Goal: Task Accomplishment & Management: Complete application form

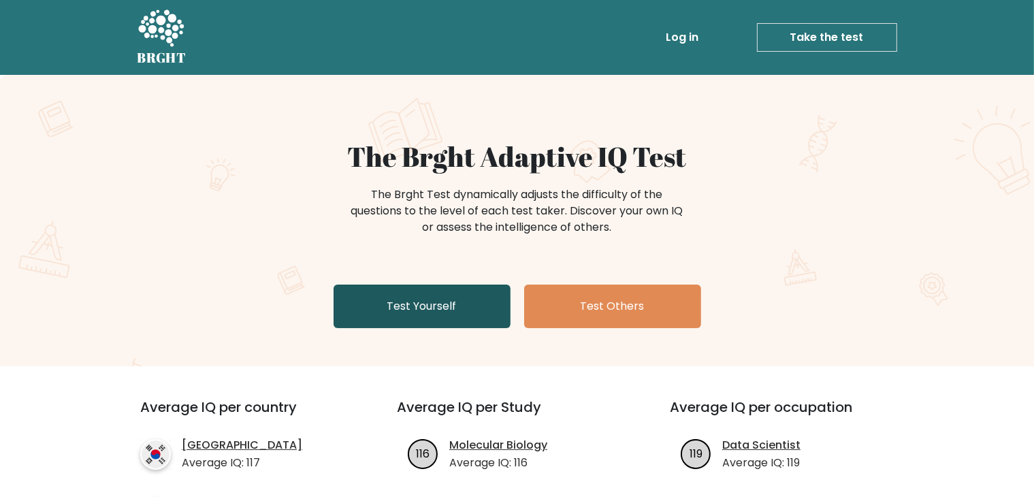
click at [464, 313] on link "Test Yourself" at bounding box center [422, 307] width 177 height 44
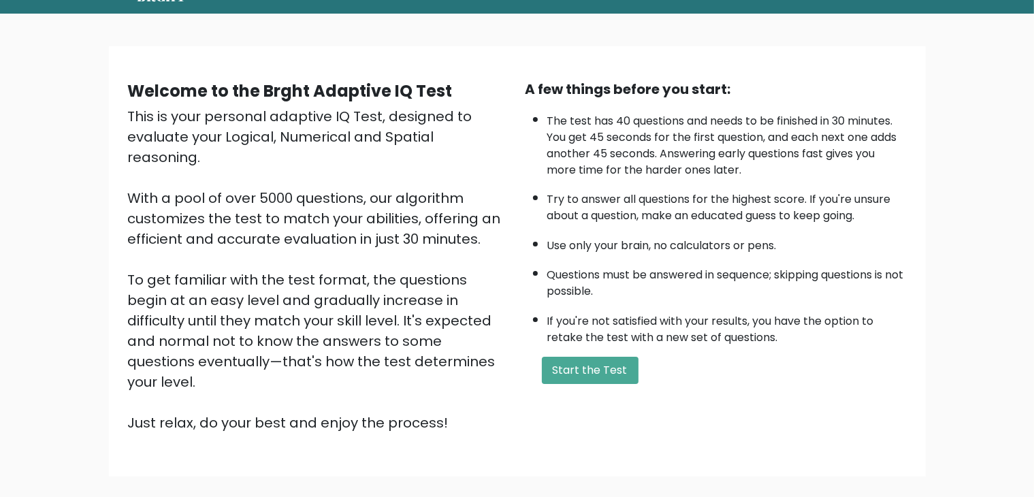
scroll to position [127, 0]
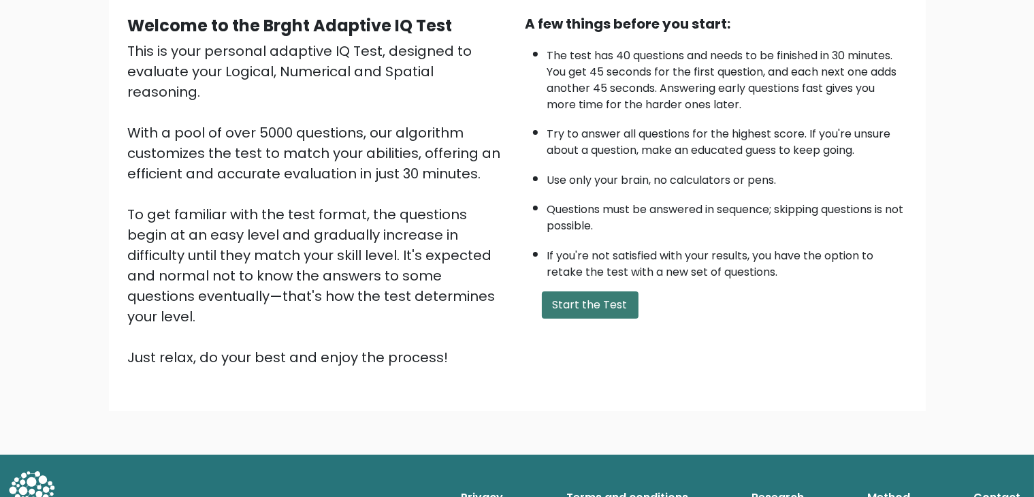
click at [556, 309] on button "Start the Test" at bounding box center [590, 304] width 97 height 27
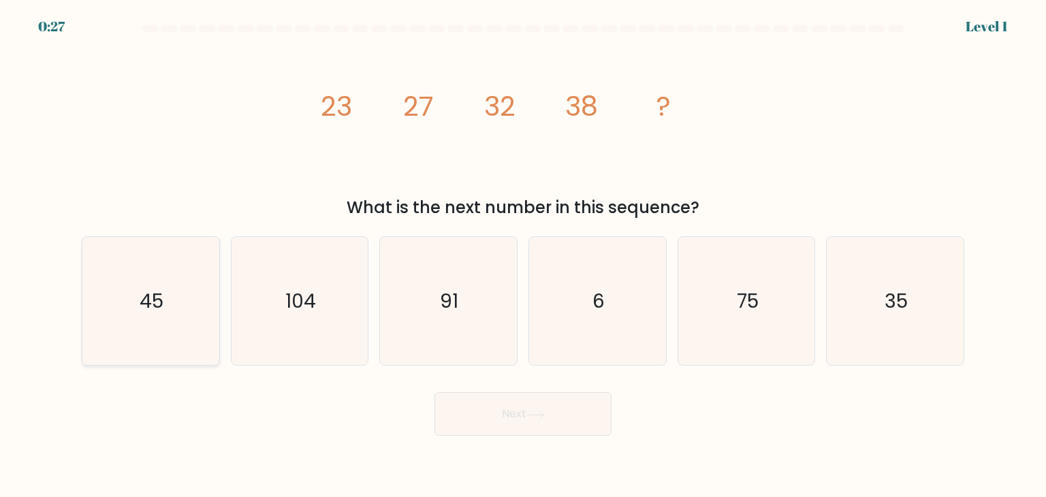
click at [166, 300] on icon "45" at bounding box center [150, 301] width 128 height 128
click at [523, 255] on input "a. 45" at bounding box center [523, 251] width 1 height 7
radio input "true"
click at [594, 420] on button "Next" at bounding box center [522, 414] width 177 height 44
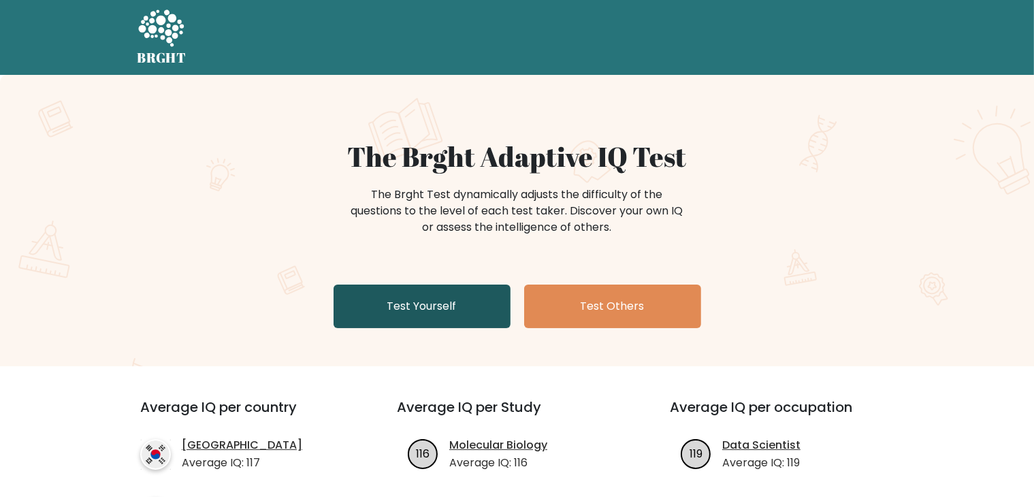
click at [447, 303] on link "Test Yourself" at bounding box center [422, 307] width 177 height 44
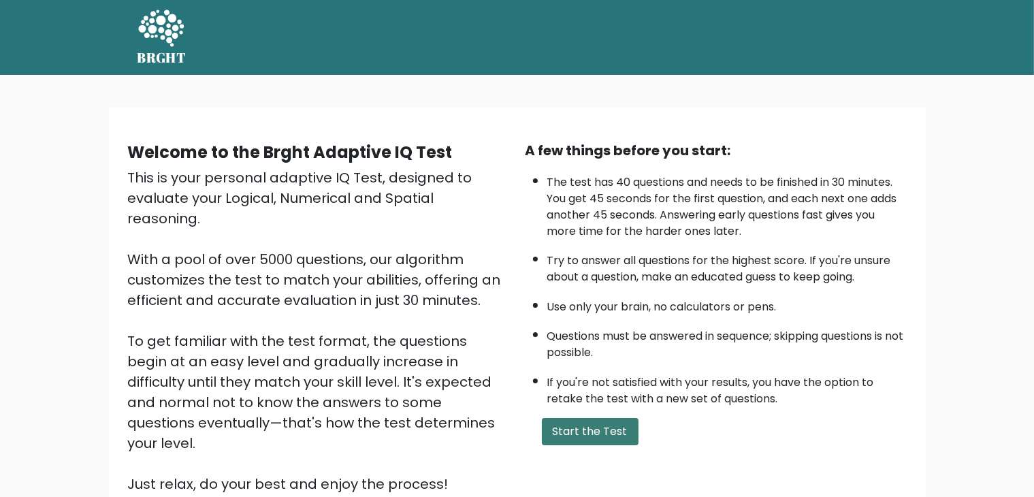
click at [577, 436] on button "Start the Test" at bounding box center [590, 431] width 97 height 27
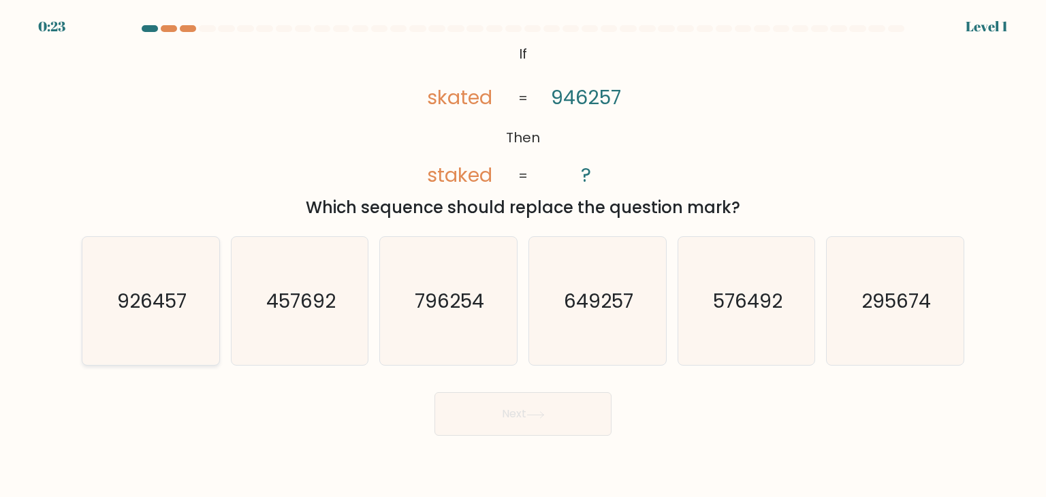
click at [167, 285] on icon "926457" at bounding box center [150, 301] width 128 height 128
click at [523, 255] on input "a. 926457" at bounding box center [523, 251] width 1 height 7
radio input "true"
click at [552, 421] on button "Next" at bounding box center [522, 414] width 177 height 44
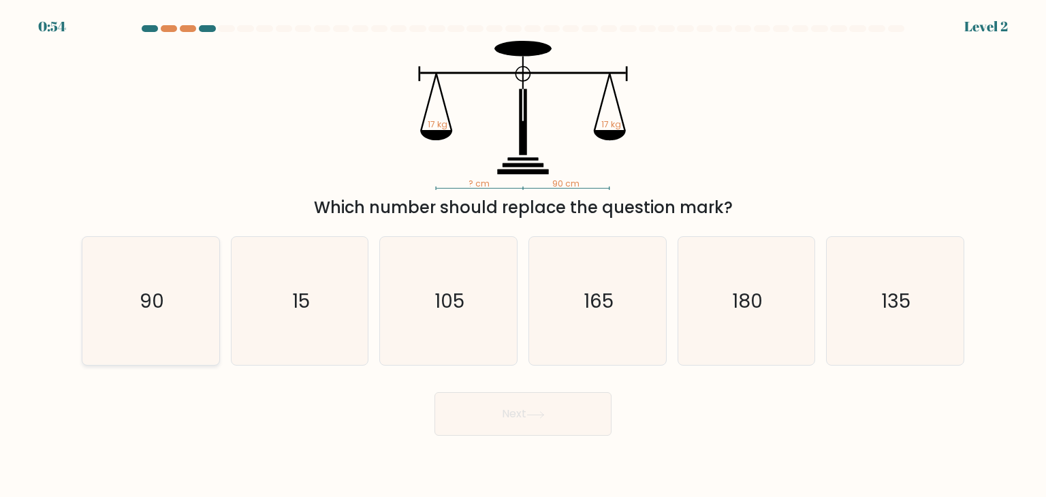
click at [118, 289] on icon "90" at bounding box center [150, 301] width 128 height 128
click at [523, 255] on input "a. 90" at bounding box center [523, 251] width 1 height 7
radio input "true"
click at [537, 425] on button "Next" at bounding box center [522, 414] width 177 height 44
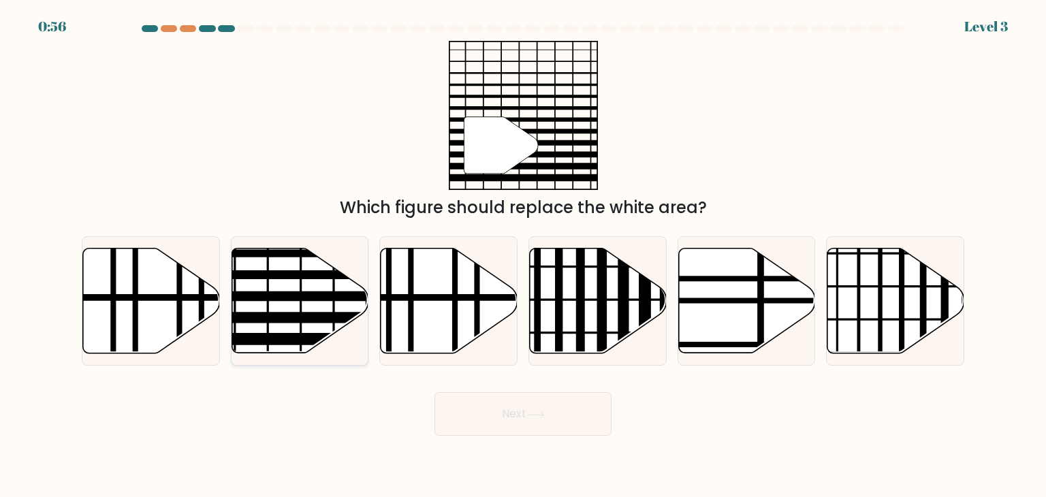
click at [289, 318] on line at bounding box center [342, 318] width 276 height 0
click at [523, 255] on input "b." at bounding box center [523, 251] width 1 height 7
radio input "true"
click at [510, 404] on button "Next" at bounding box center [522, 414] width 177 height 44
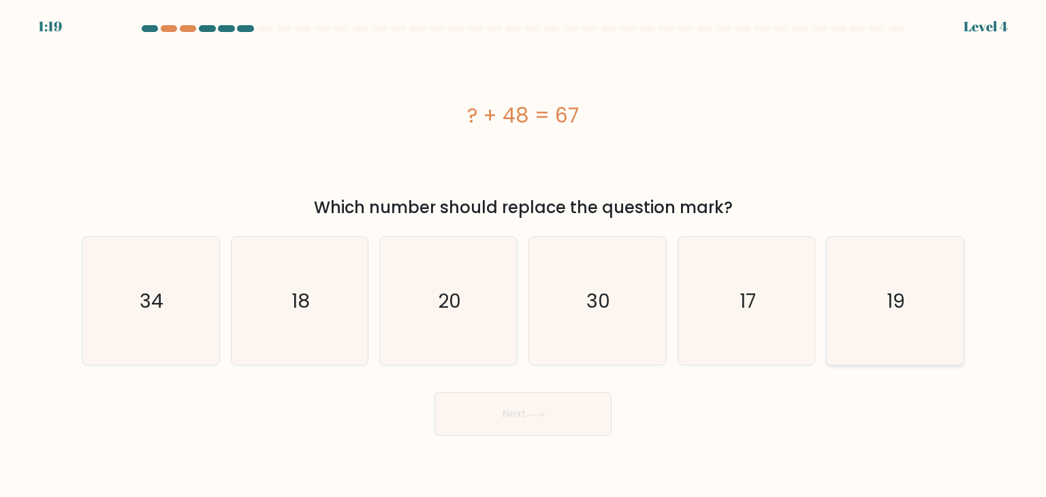
click at [868, 291] on icon "19" at bounding box center [895, 301] width 128 height 128
click at [524, 255] on input "f. 19" at bounding box center [523, 251] width 1 height 7
radio input "true"
click at [541, 425] on button "Next" at bounding box center [522, 414] width 177 height 44
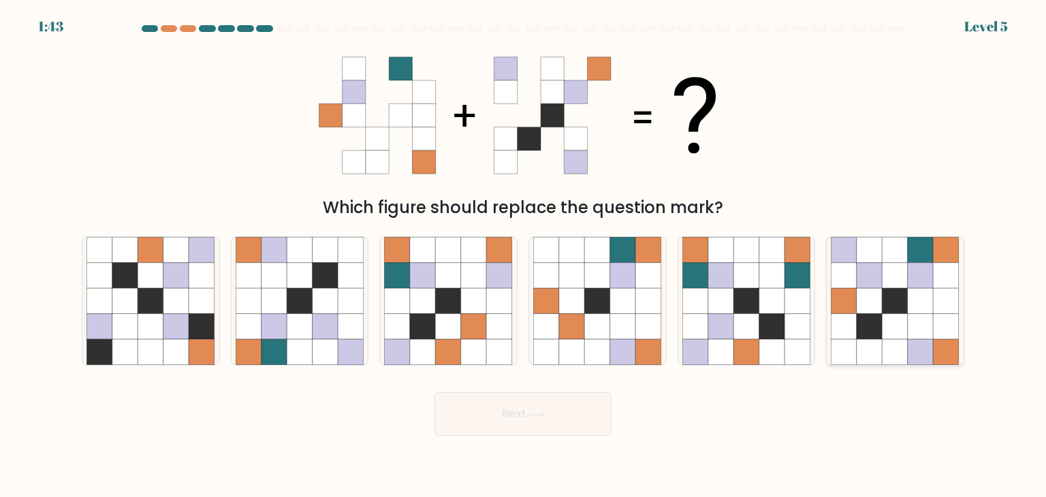
click at [901, 310] on icon at bounding box center [895, 301] width 26 height 26
click at [524, 255] on input "f." at bounding box center [523, 251] width 1 height 7
radio input "true"
click at [539, 413] on icon at bounding box center [535, 414] width 18 height 7
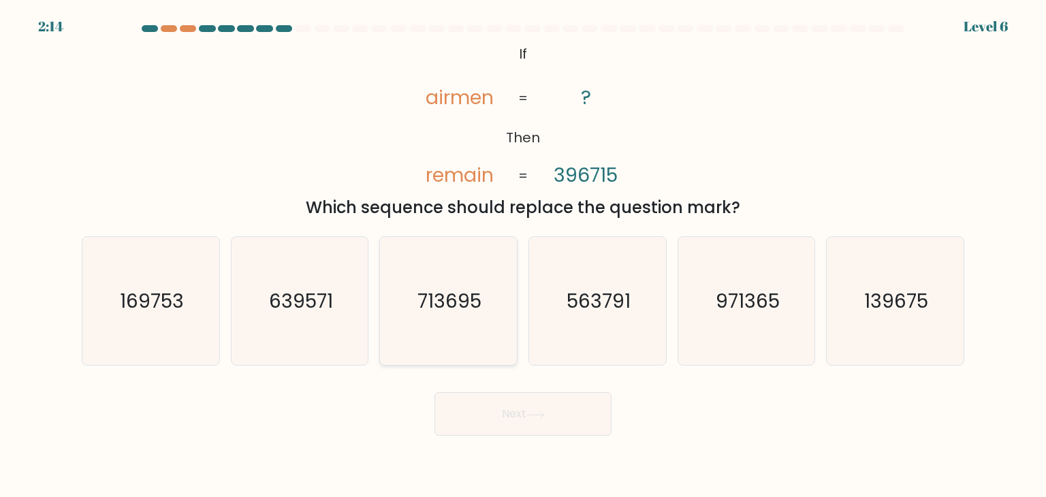
click at [474, 315] on icon "713695" at bounding box center [448, 301] width 128 height 128
click at [523, 255] on input "c. 713695" at bounding box center [523, 251] width 1 height 7
radio input "true"
click at [538, 422] on button "Next" at bounding box center [522, 414] width 177 height 44
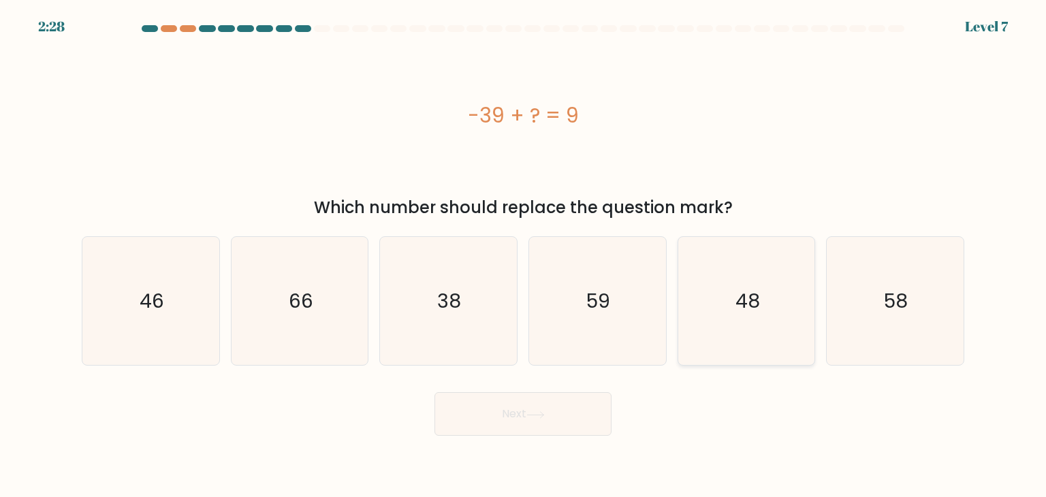
click at [768, 322] on icon "48" at bounding box center [746, 301] width 128 height 128
click at [524, 255] on input "e. 48" at bounding box center [523, 251] width 1 height 7
radio input "true"
click at [570, 412] on button "Next" at bounding box center [522, 414] width 177 height 44
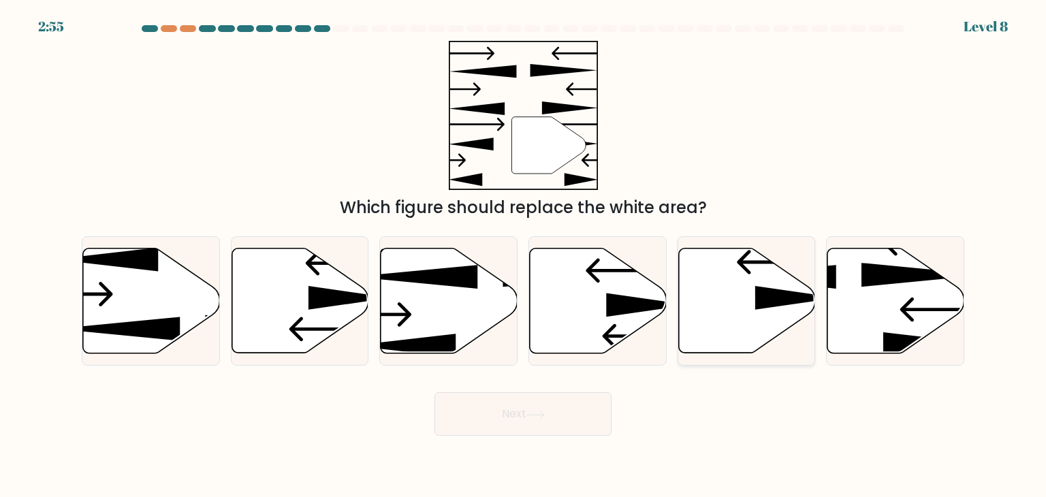
click at [739, 310] on icon at bounding box center [746, 300] width 137 height 105
click at [524, 255] on input "e." at bounding box center [523, 251] width 1 height 7
radio input "true"
click at [514, 438] on body "2:54 Level 8" at bounding box center [523, 248] width 1046 height 497
click at [513, 420] on button "Next" at bounding box center [522, 414] width 177 height 44
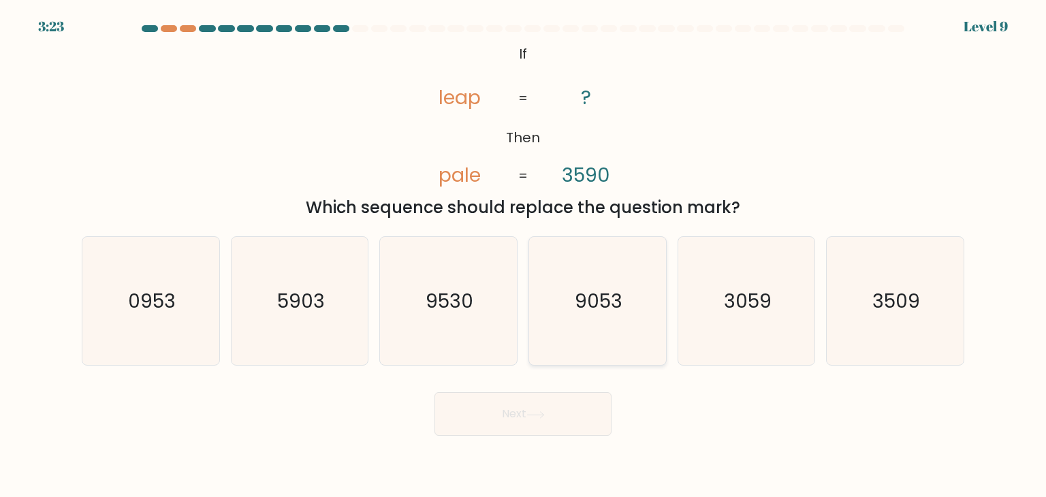
click at [615, 317] on icon "9053" at bounding box center [597, 301] width 128 height 128
click at [524, 255] on input "d. 9053" at bounding box center [523, 251] width 1 height 7
radio input "true"
click at [534, 411] on icon at bounding box center [535, 414] width 18 height 7
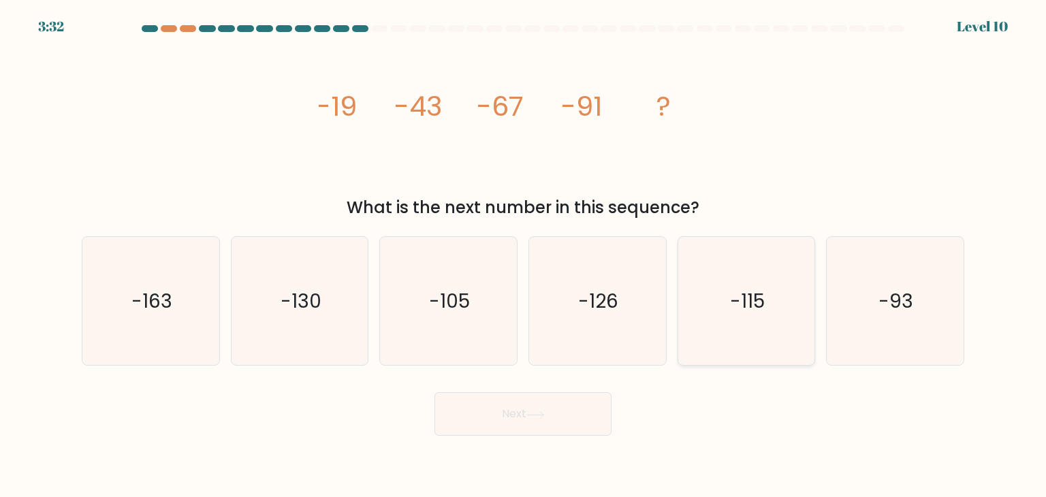
click at [781, 286] on icon "-115" at bounding box center [746, 301] width 128 height 128
click at [524, 255] on input "e. -115" at bounding box center [523, 251] width 1 height 7
radio input "true"
click at [543, 413] on icon at bounding box center [535, 414] width 18 height 7
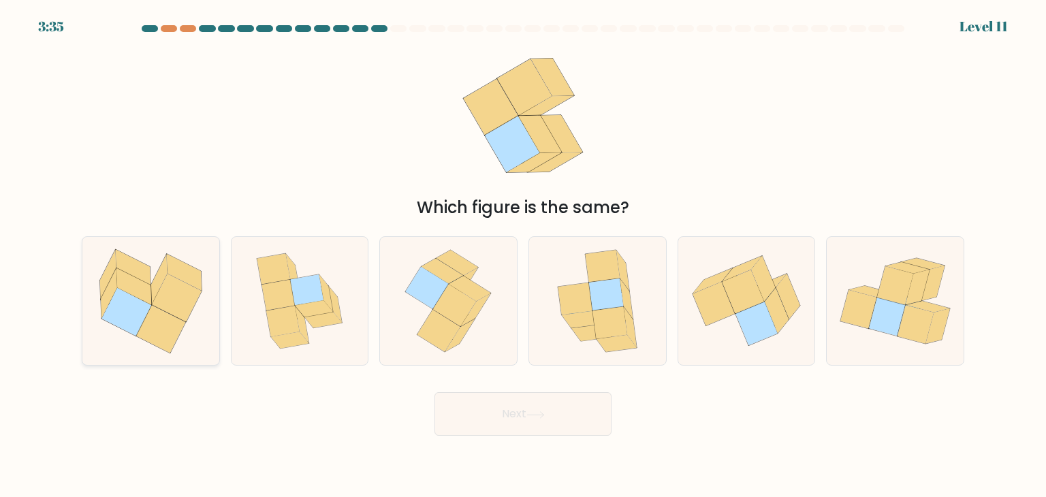
click at [172, 276] on icon at bounding box center [177, 298] width 50 height 48
click at [523, 255] on input "a." at bounding box center [523, 251] width 1 height 7
radio input "true"
click at [509, 419] on button "Next" at bounding box center [522, 414] width 177 height 44
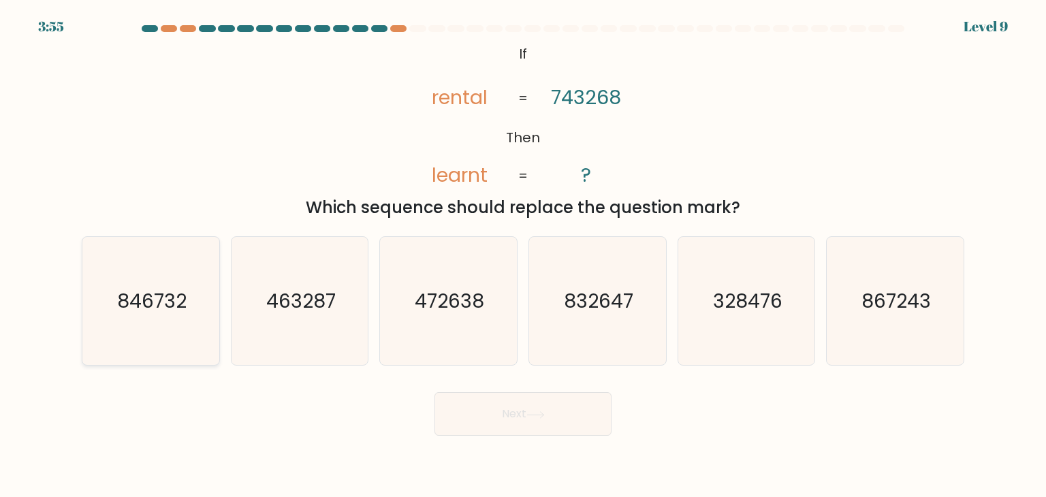
click at [109, 294] on icon "846732" at bounding box center [150, 301] width 128 height 128
click at [523, 255] on input "a. 846732" at bounding box center [523, 251] width 1 height 7
radio input "true"
click at [563, 419] on button "Next" at bounding box center [522, 414] width 177 height 44
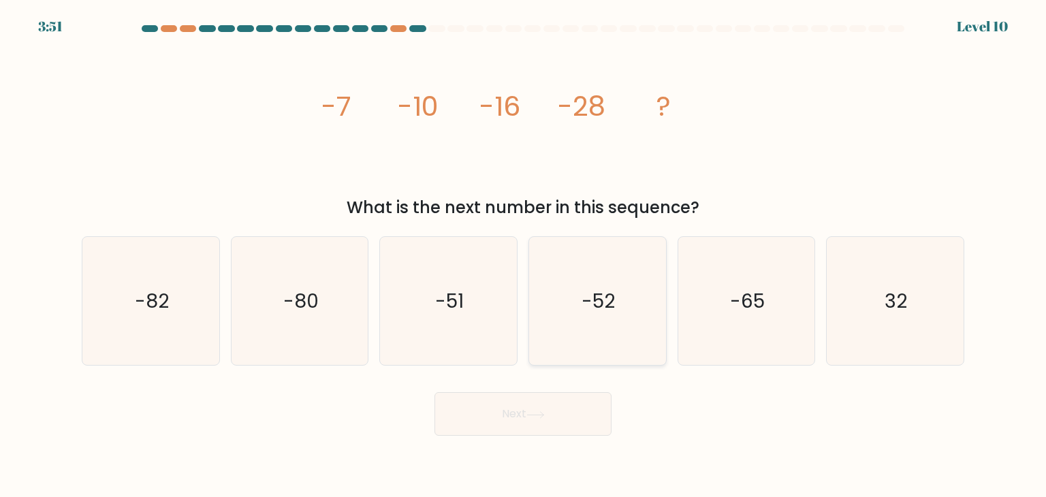
click at [561, 306] on icon "-52" at bounding box center [597, 301] width 128 height 128
click at [524, 255] on input "d. -52" at bounding box center [523, 251] width 1 height 7
radio input "true"
click at [520, 417] on button "Next" at bounding box center [522, 414] width 177 height 44
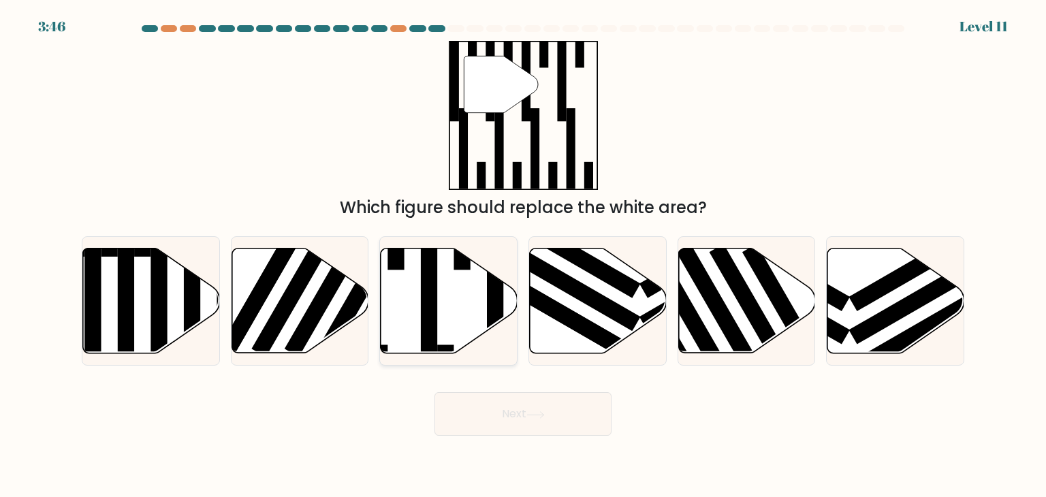
click at [433, 308] on rect at bounding box center [429, 294] width 16 height 148
click at [523, 255] on input "c." at bounding box center [523, 251] width 1 height 7
radio input "true"
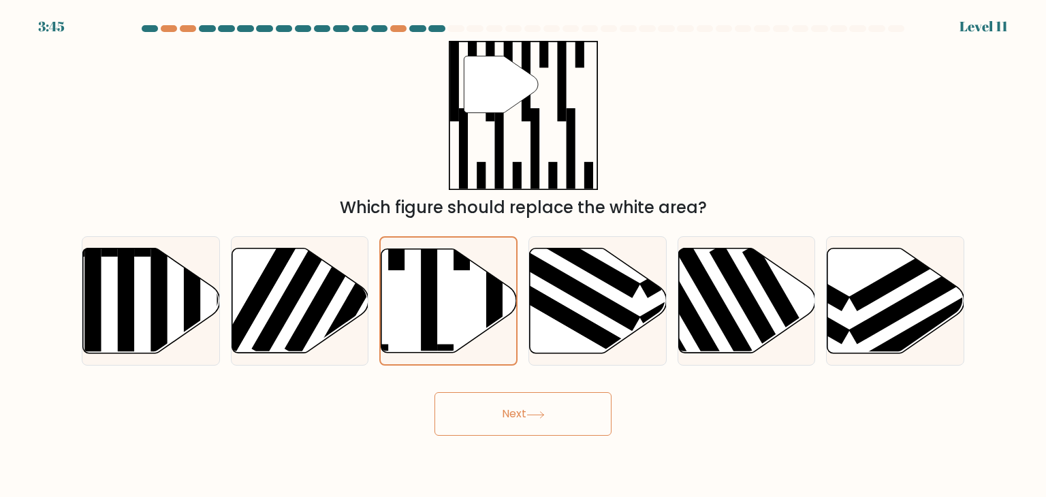
click at [575, 409] on button "Next" at bounding box center [522, 414] width 177 height 44
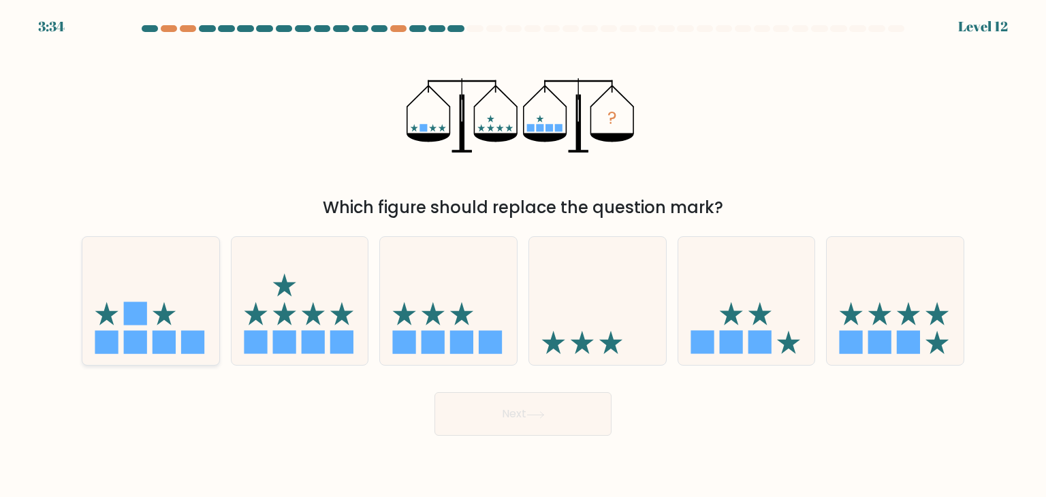
click at [154, 289] on icon at bounding box center [150, 300] width 137 height 113
click at [523, 255] on input "a." at bounding box center [523, 251] width 1 height 7
radio input "true"
click at [300, 299] on icon at bounding box center [299, 300] width 137 height 113
click at [523, 255] on input "b." at bounding box center [523, 251] width 1 height 7
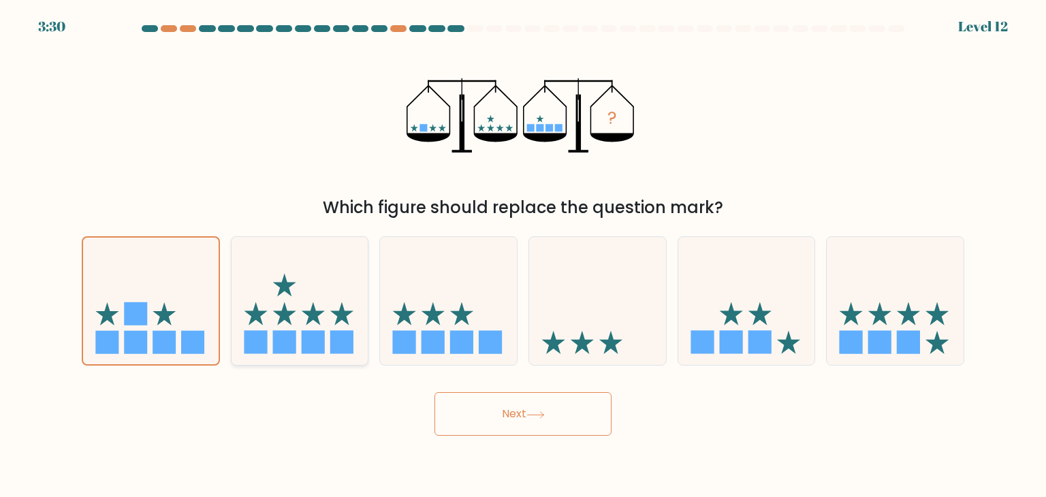
radio input "true"
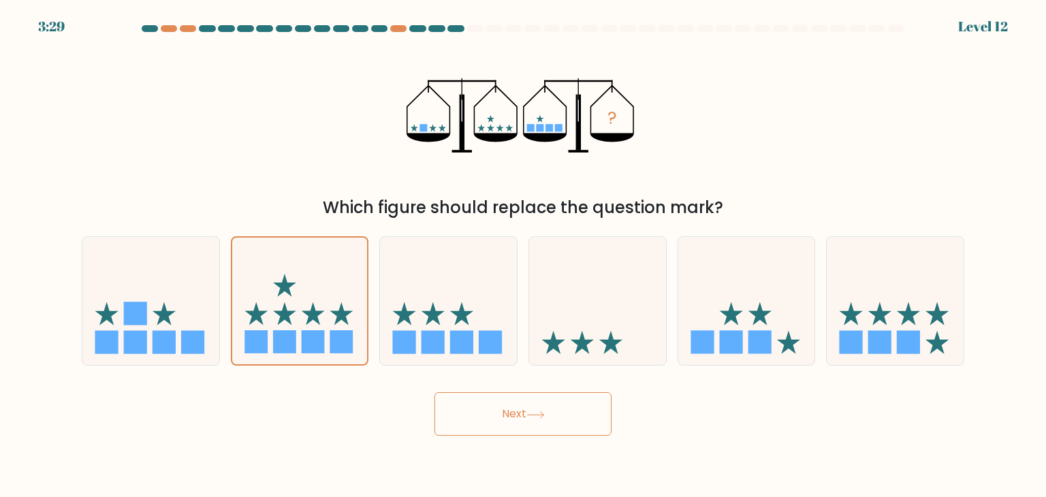
click at [502, 419] on button "Next" at bounding box center [522, 414] width 177 height 44
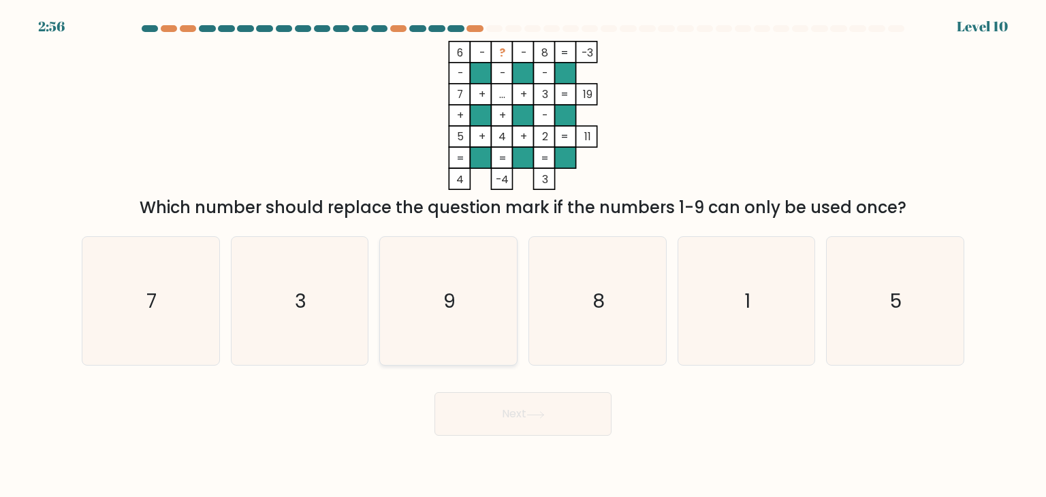
click at [473, 317] on icon "9" at bounding box center [448, 301] width 128 height 128
click at [523, 255] on input "c. 9" at bounding box center [523, 251] width 1 height 7
radio input "true"
click at [494, 410] on button "Next" at bounding box center [522, 414] width 177 height 44
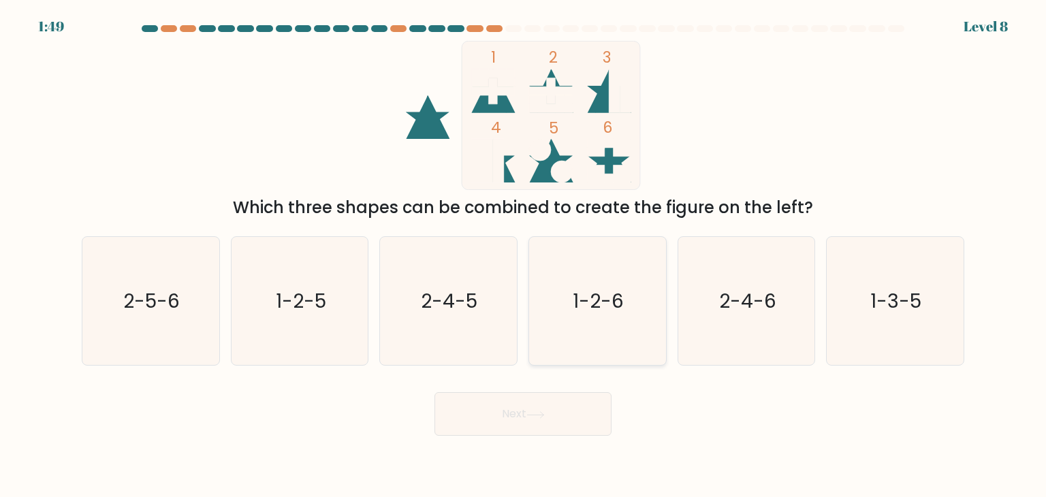
click at [605, 327] on icon "1-2-6" at bounding box center [597, 301] width 128 height 128
click at [524, 255] on input "d. 1-2-6" at bounding box center [523, 251] width 1 height 7
radio input "true"
click at [541, 411] on icon at bounding box center [535, 414] width 18 height 7
click at [540, 412] on icon at bounding box center [535, 414] width 18 height 7
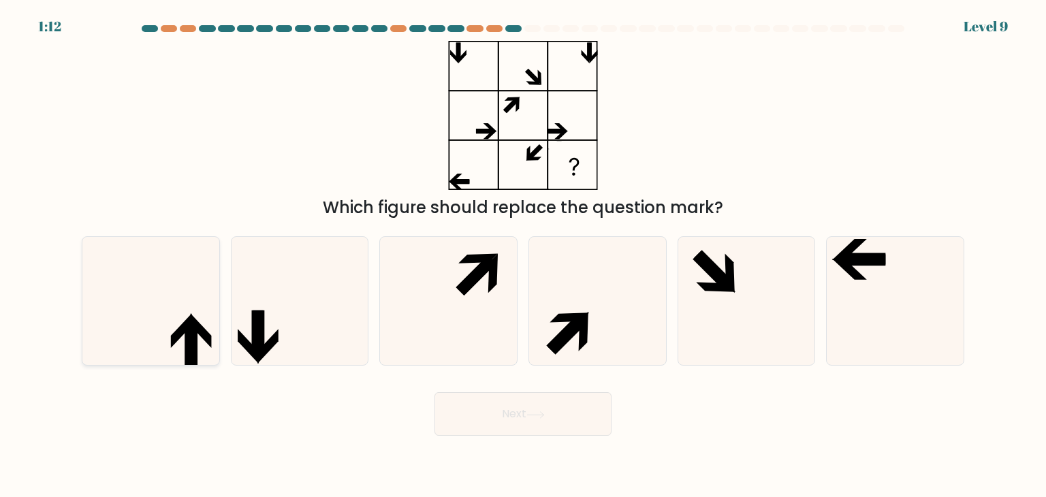
click at [152, 317] on icon at bounding box center [150, 301] width 128 height 128
click at [523, 255] on input "a." at bounding box center [523, 251] width 1 height 7
radio input "true"
click at [482, 426] on button "Next" at bounding box center [522, 414] width 177 height 44
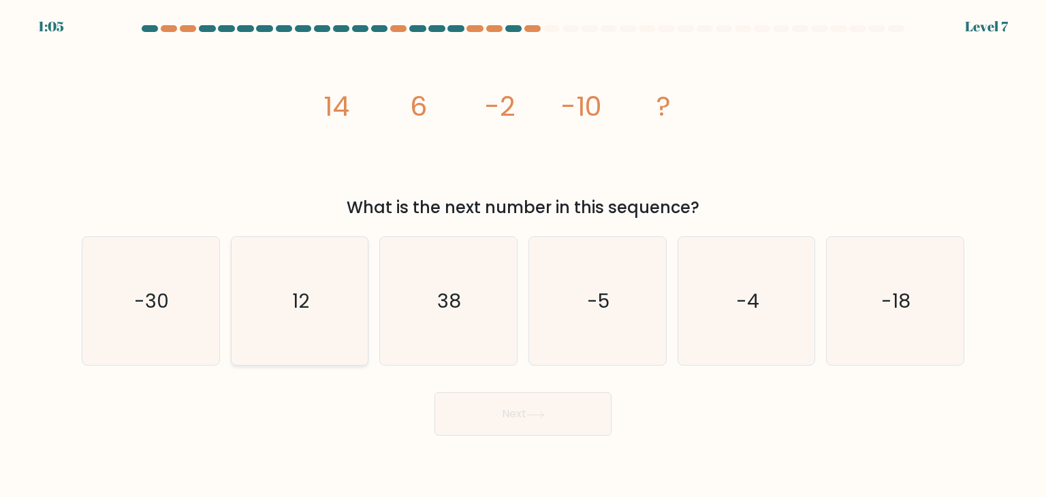
click at [289, 302] on icon "12" at bounding box center [300, 301] width 128 height 128
click at [523, 255] on input "b. 12" at bounding box center [523, 251] width 1 height 7
radio input "true"
click at [509, 408] on button "Next" at bounding box center [522, 414] width 177 height 44
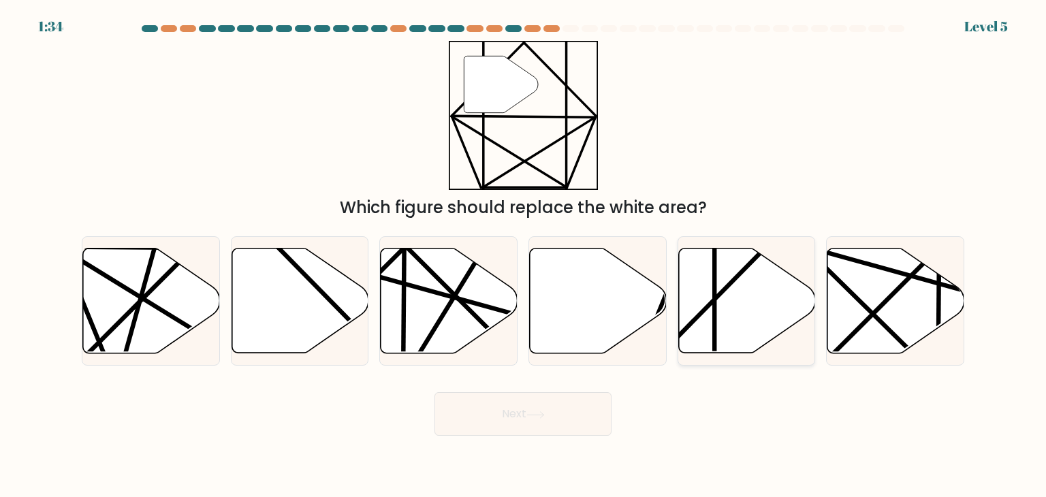
click at [707, 278] on icon at bounding box center [746, 300] width 137 height 105
click at [524, 255] on input "e." at bounding box center [523, 251] width 1 height 7
radio input "true"
click at [567, 400] on button "Next" at bounding box center [522, 414] width 177 height 44
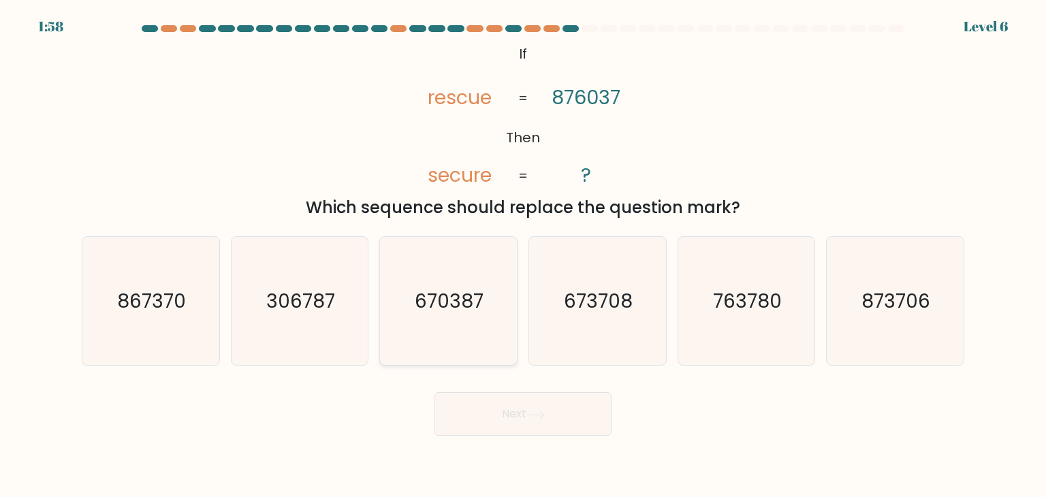
click at [458, 321] on icon "670387" at bounding box center [448, 301] width 128 height 128
click at [523, 255] on input "c. 670387" at bounding box center [523, 251] width 1 height 7
radio input "true"
click at [497, 416] on button "Next" at bounding box center [522, 414] width 177 height 44
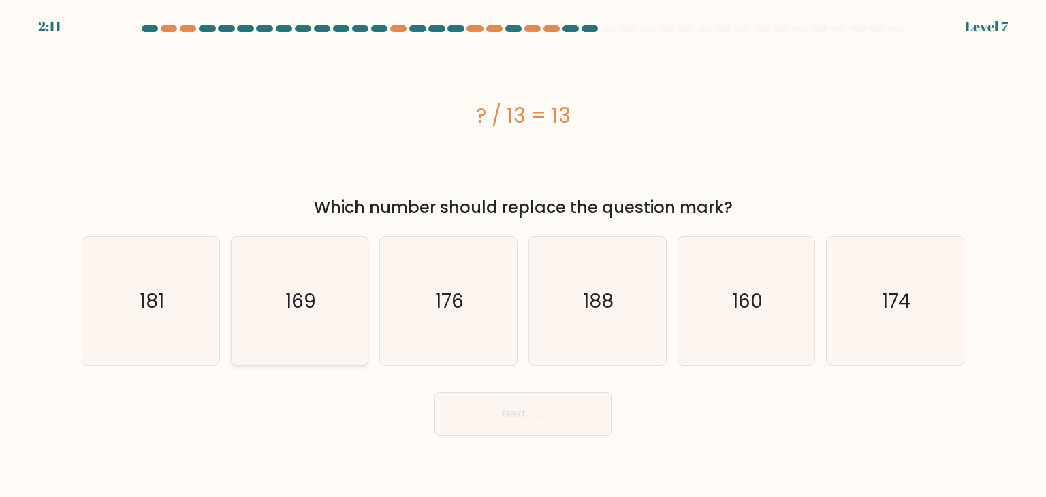
click at [306, 299] on text "169" at bounding box center [300, 300] width 31 height 27
click at [523, 255] on input "b. 169" at bounding box center [523, 251] width 1 height 7
radio input "true"
click at [525, 417] on button "Next" at bounding box center [522, 414] width 177 height 44
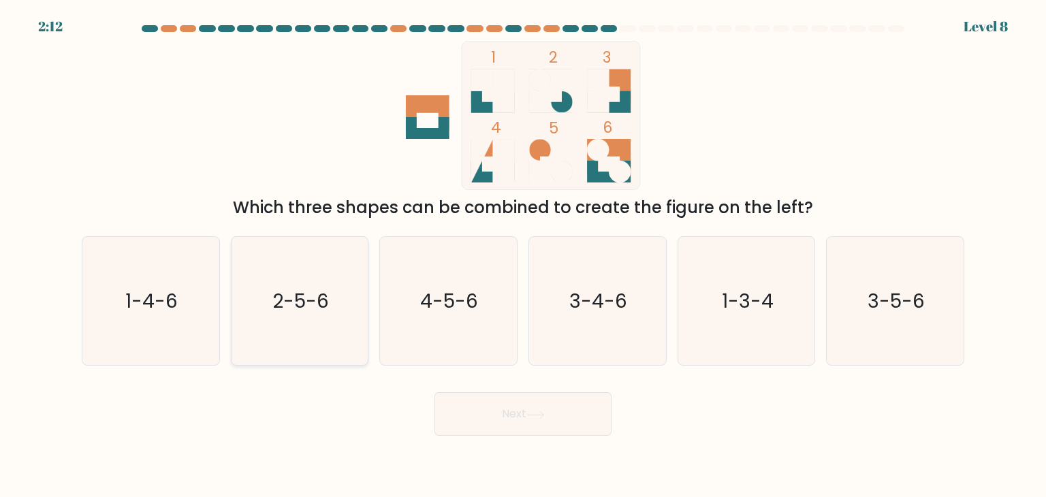
click at [321, 295] on text "2-5-6" at bounding box center [300, 300] width 57 height 27
click at [523, 255] on input "b. 2-5-6" at bounding box center [523, 251] width 1 height 7
radio input "true"
click at [470, 412] on button "Next" at bounding box center [522, 414] width 177 height 44
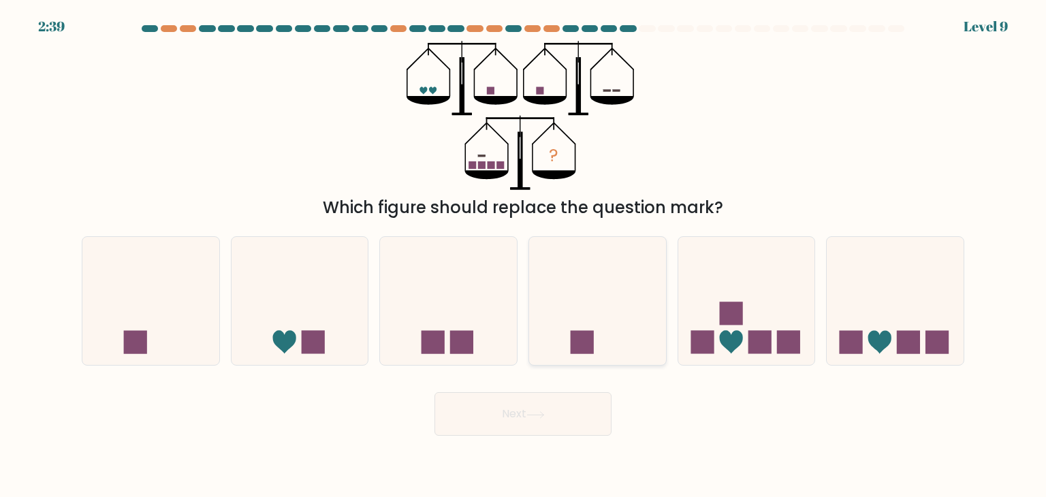
click at [581, 321] on icon at bounding box center [597, 300] width 137 height 113
click at [524, 255] on input "d." at bounding box center [523, 251] width 1 height 7
radio input "true"
click at [534, 411] on icon at bounding box center [535, 414] width 18 height 7
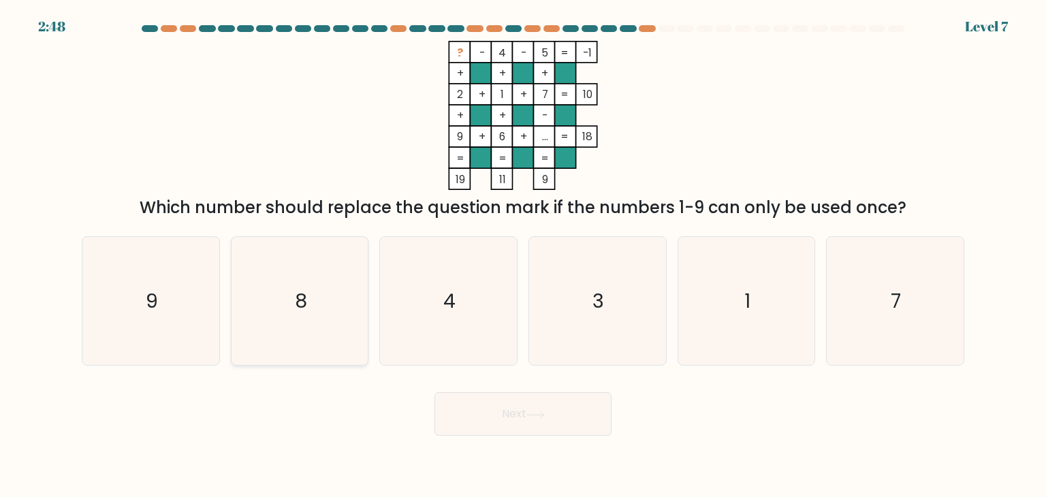
click at [257, 287] on icon "8" at bounding box center [300, 301] width 128 height 128
click at [523, 255] on input "b. 8" at bounding box center [523, 251] width 1 height 7
radio input "true"
click at [474, 421] on button "Next" at bounding box center [522, 414] width 177 height 44
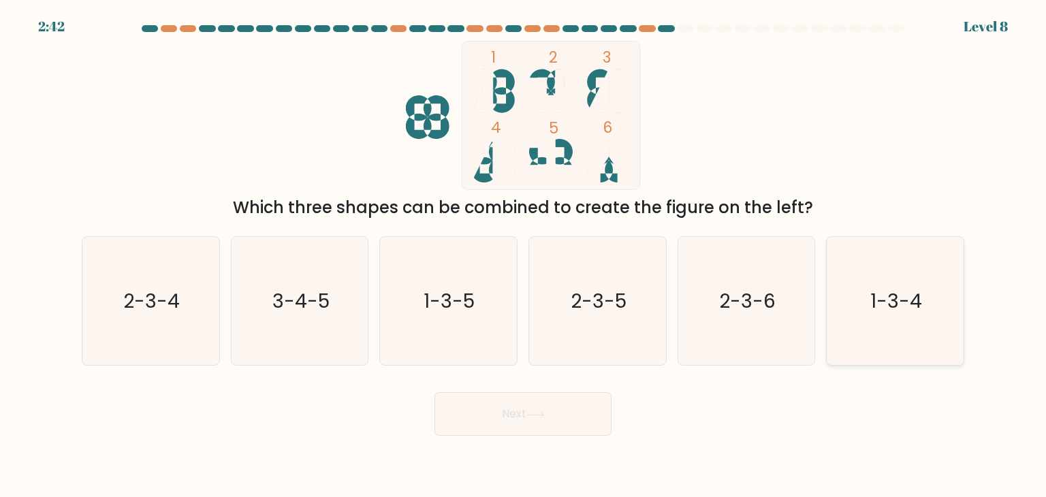
click at [923, 329] on icon "1-3-4" at bounding box center [895, 301] width 128 height 128
click at [524, 255] on input "f. 1-3-4" at bounding box center [523, 251] width 1 height 7
radio input "true"
click at [587, 425] on button "Next" at bounding box center [522, 414] width 177 height 44
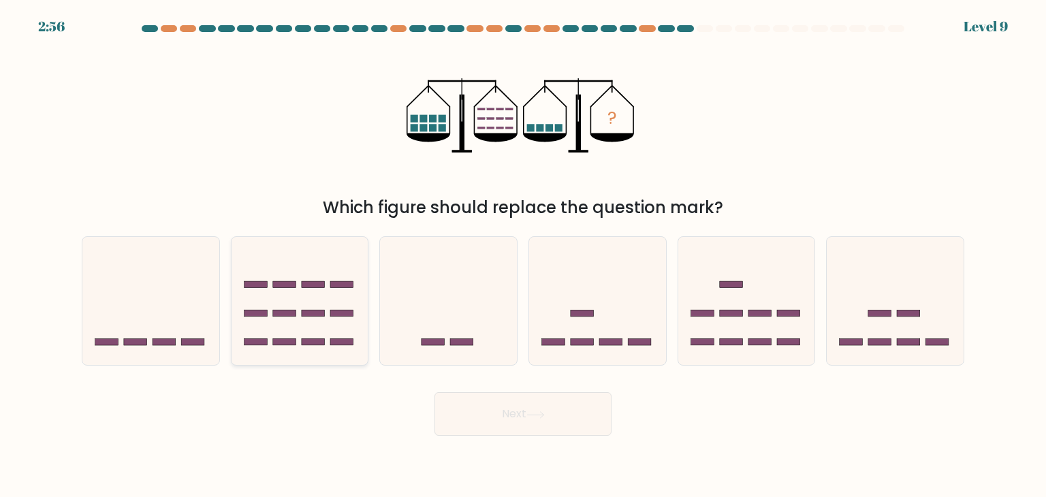
click at [302, 325] on icon at bounding box center [299, 300] width 137 height 113
click at [523, 255] on input "b." at bounding box center [523, 251] width 1 height 7
radio input "true"
click at [495, 400] on button "Next" at bounding box center [522, 414] width 177 height 44
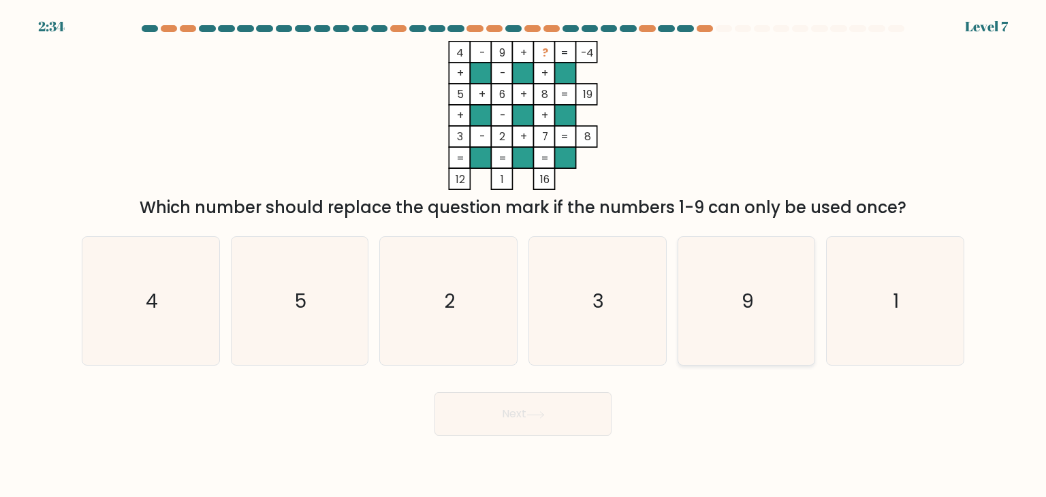
click at [757, 317] on icon "9" at bounding box center [746, 301] width 128 height 128
click at [524, 255] on input "e. 9" at bounding box center [523, 251] width 1 height 7
radio input "true"
click at [575, 409] on button "Next" at bounding box center [522, 414] width 177 height 44
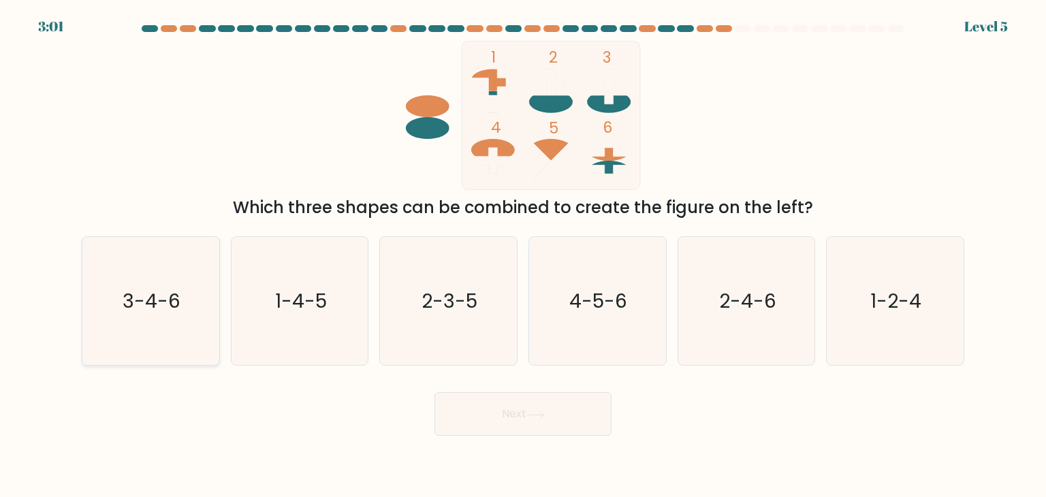
click at [165, 262] on icon "3-4-6" at bounding box center [150, 301] width 128 height 128
click at [523, 255] on input "a. 3-4-6" at bounding box center [523, 251] width 1 height 7
radio input "true"
click at [504, 417] on button "Next" at bounding box center [522, 414] width 177 height 44
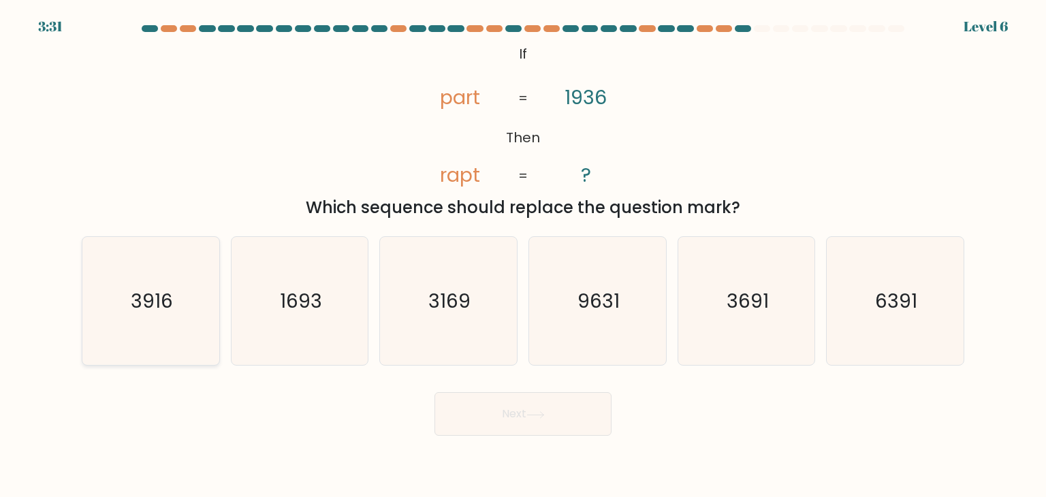
click at [186, 295] on icon "3916" at bounding box center [150, 301] width 128 height 128
click at [523, 255] on input "a. 3916" at bounding box center [523, 251] width 1 height 7
radio input "true"
click at [504, 418] on button "Next" at bounding box center [522, 414] width 177 height 44
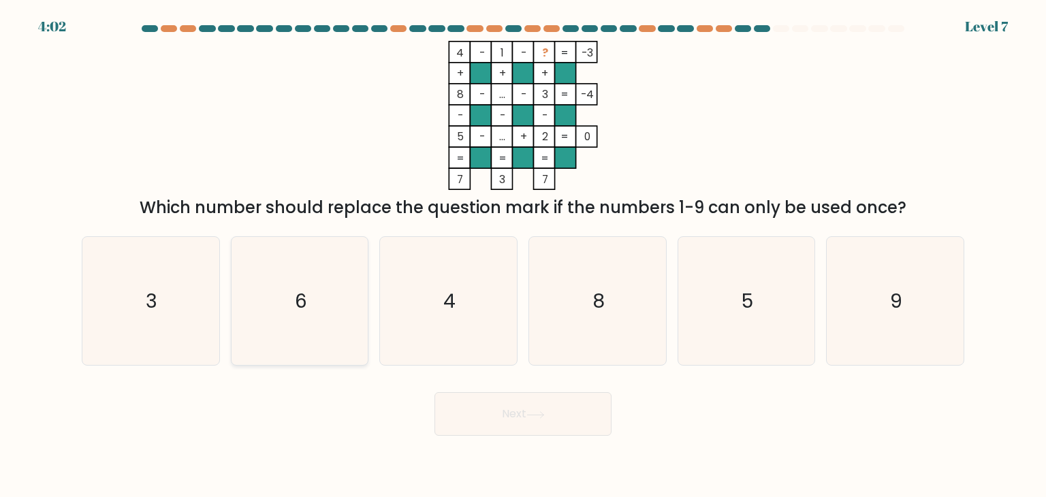
click at [330, 319] on icon "6" at bounding box center [300, 301] width 128 height 128
click at [523, 255] on input "b. 6" at bounding box center [523, 251] width 1 height 7
radio input "true"
click at [494, 415] on button "Next" at bounding box center [522, 414] width 177 height 44
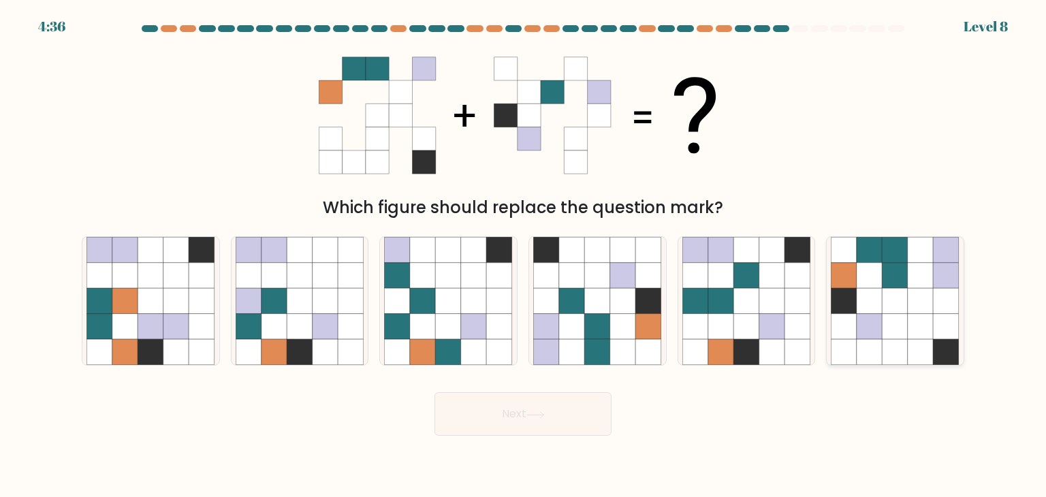
click at [877, 297] on icon at bounding box center [869, 301] width 26 height 26
click at [524, 255] on input "f." at bounding box center [523, 251] width 1 height 7
radio input "true"
click at [582, 416] on button "Next" at bounding box center [522, 414] width 177 height 44
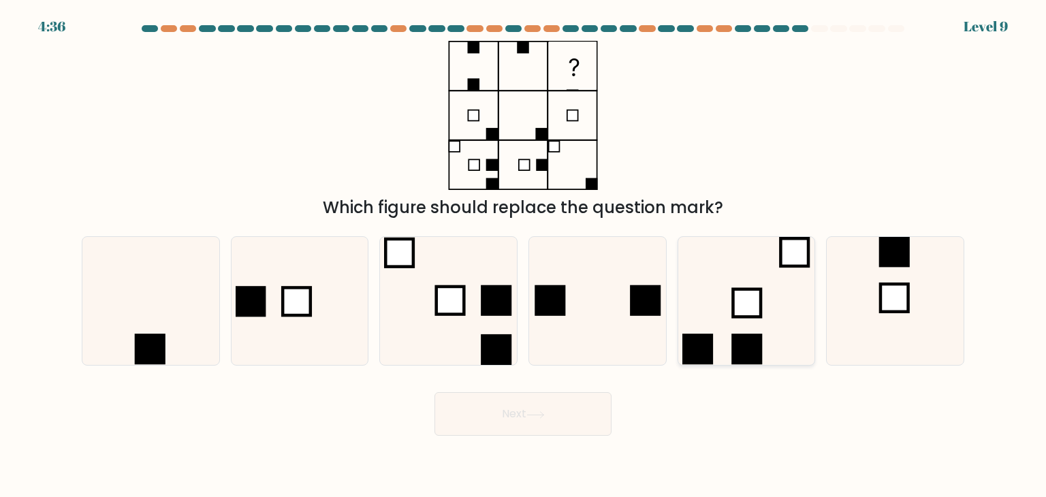
click at [721, 326] on icon at bounding box center [746, 301] width 128 height 128
click at [524, 255] on input "e." at bounding box center [523, 251] width 1 height 7
radio input "true"
click at [531, 399] on button "Next" at bounding box center [522, 414] width 177 height 44
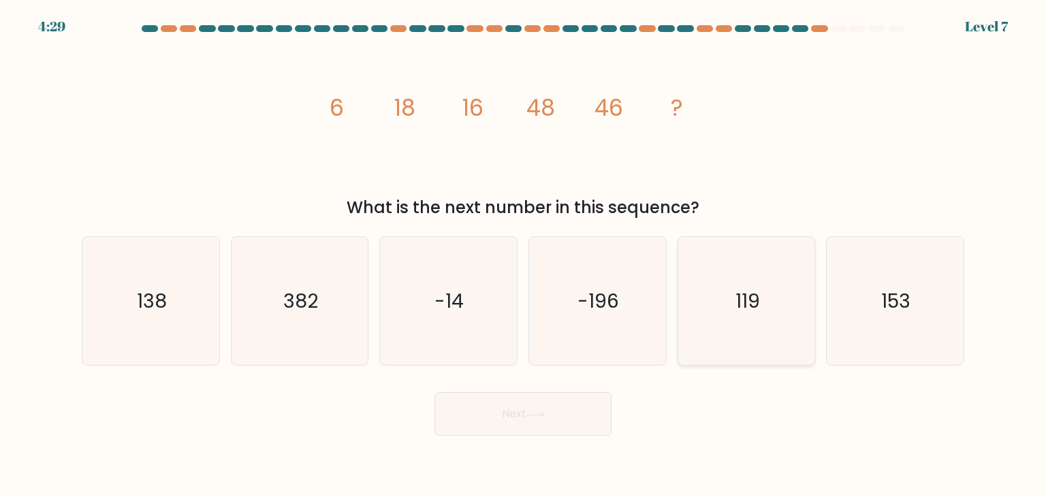
click at [724, 293] on icon "119" at bounding box center [746, 301] width 128 height 128
click at [524, 255] on input "e. 119" at bounding box center [523, 251] width 1 height 7
radio input "true"
click at [568, 404] on button "Next" at bounding box center [522, 414] width 177 height 44
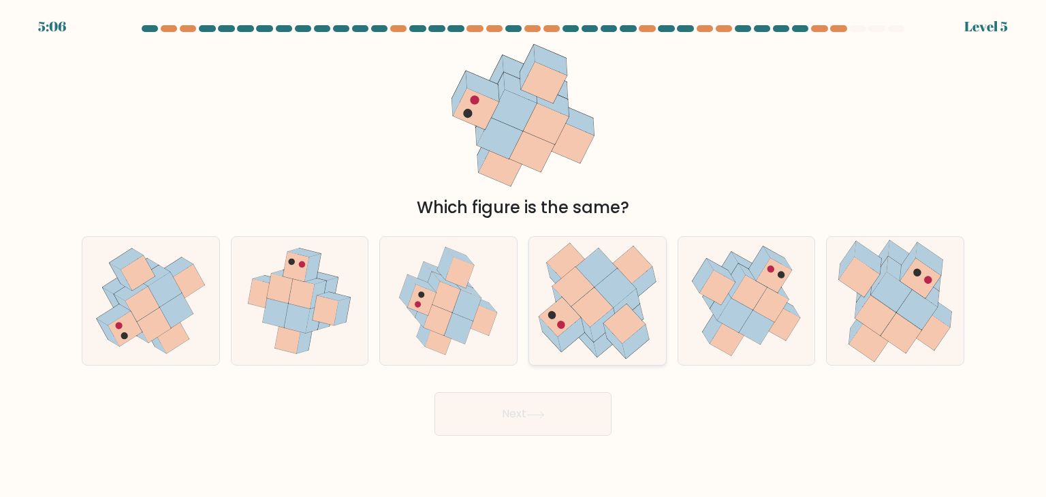
click at [613, 317] on icon at bounding box center [624, 323] width 42 height 39
click at [524, 255] on input "d." at bounding box center [523, 251] width 1 height 7
radio input "true"
click at [543, 409] on button "Next" at bounding box center [522, 414] width 177 height 44
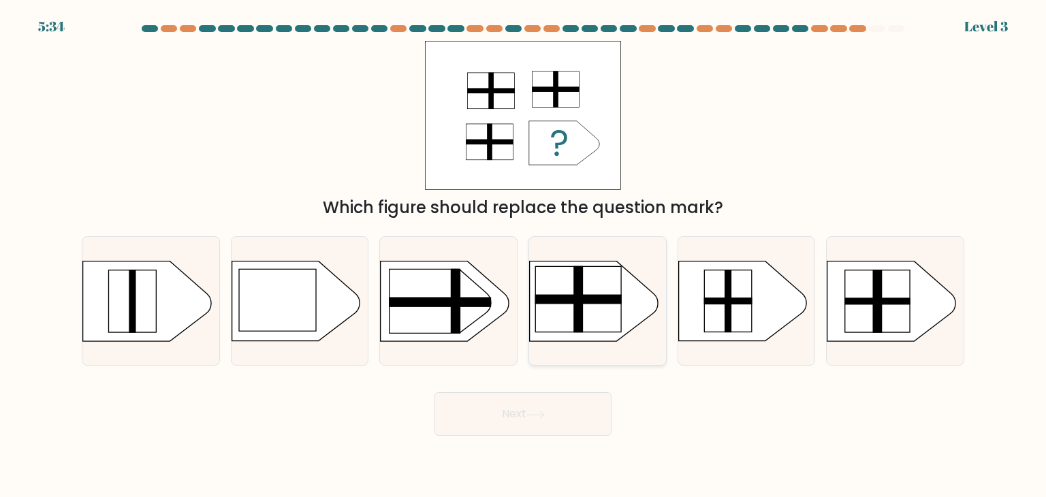
click at [556, 294] on rect at bounding box center [578, 298] width 86 height 65
click at [524, 255] on input "d." at bounding box center [523, 251] width 1 height 7
radio input "true"
click at [520, 409] on button "Next" at bounding box center [522, 414] width 177 height 44
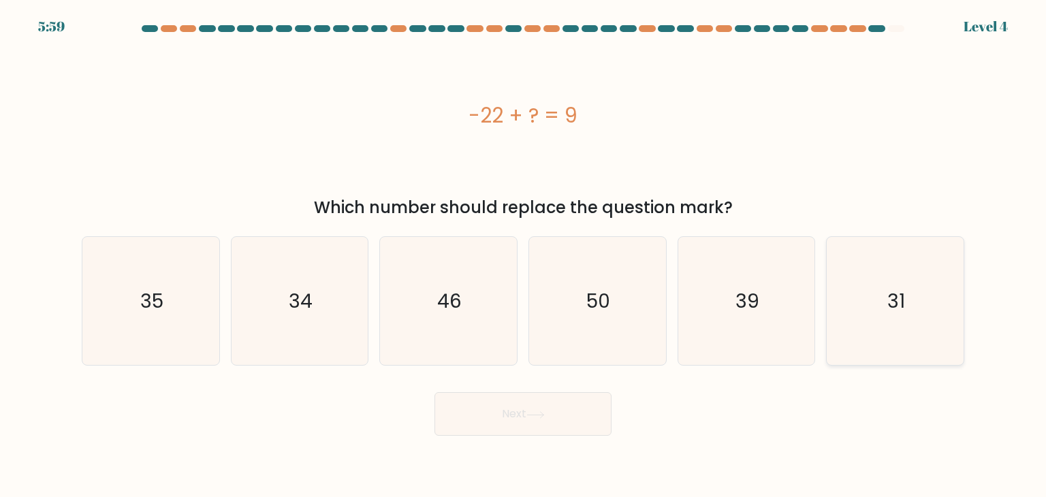
click at [878, 330] on icon "31" at bounding box center [895, 301] width 128 height 128
click at [524, 255] on input "f. 31" at bounding box center [523, 251] width 1 height 7
radio input "true"
click at [546, 423] on button "Next" at bounding box center [522, 414] width 177 height 44
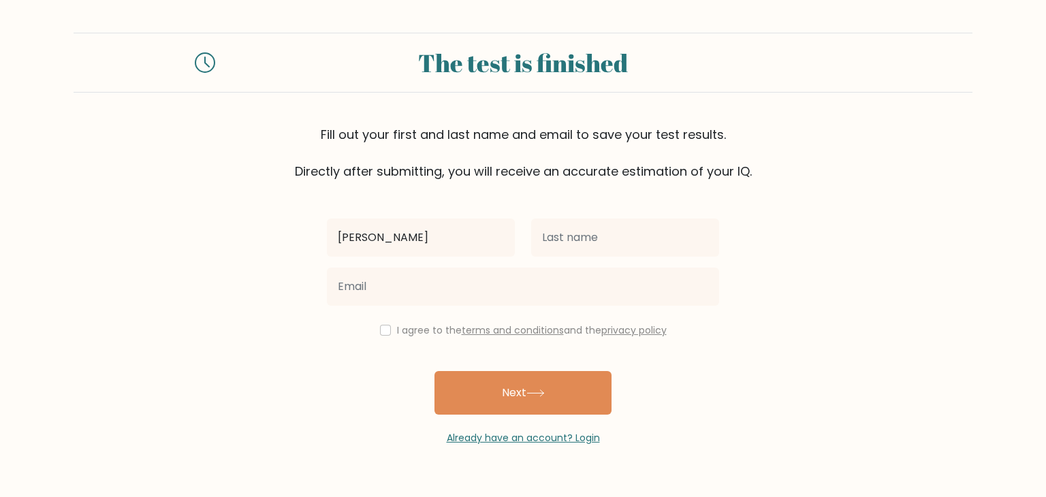
type input "[PERSON_NAME]"
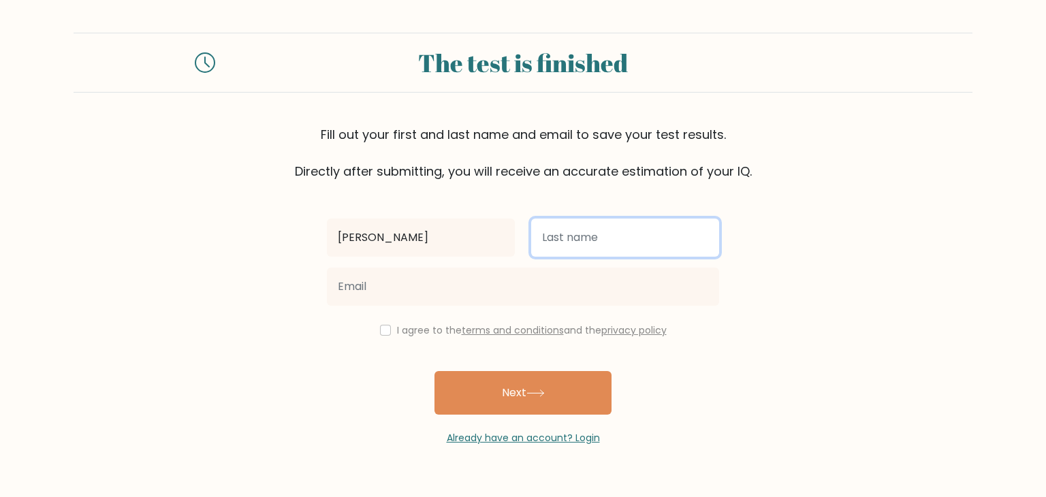
click at [572, 234] on input "text" at bounding box center [625, 238] width 188 height 38
type input "DE MESA"
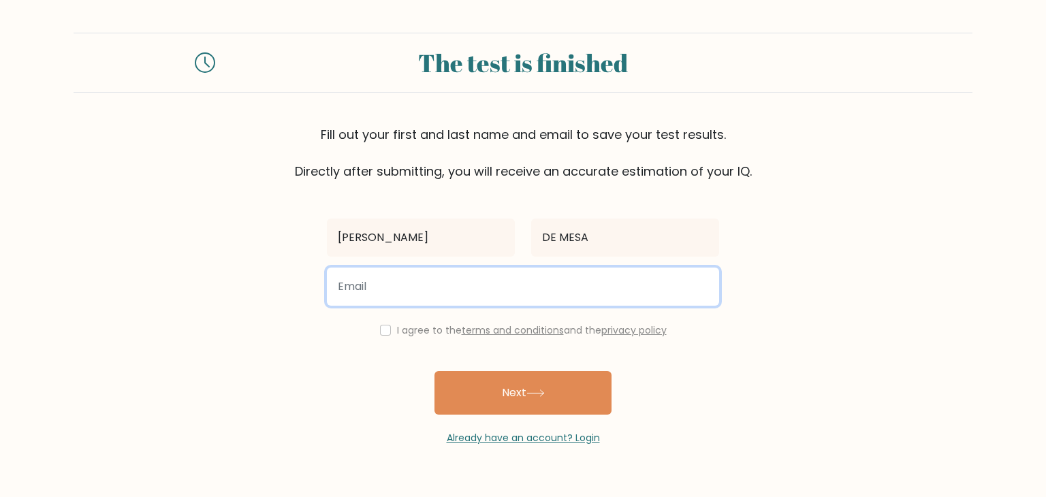
click at [435, 276] on input "email" at bounding box center [523, 287] width 392 height 38
type input "demesamarkfrancis@gmail.com"
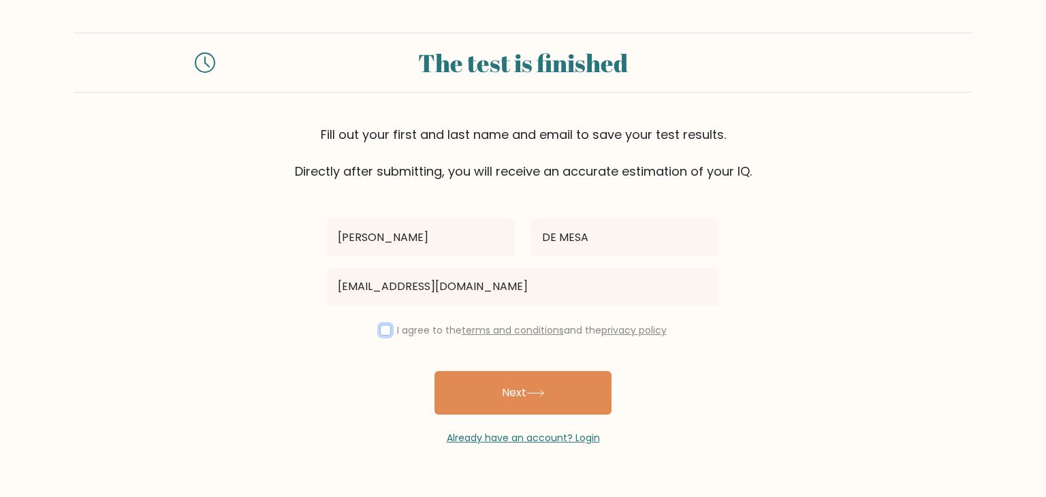
click at [386, 330] on input "checkbox" at bounding box center [385, 330] width 11 height 11
checkbox input "true"
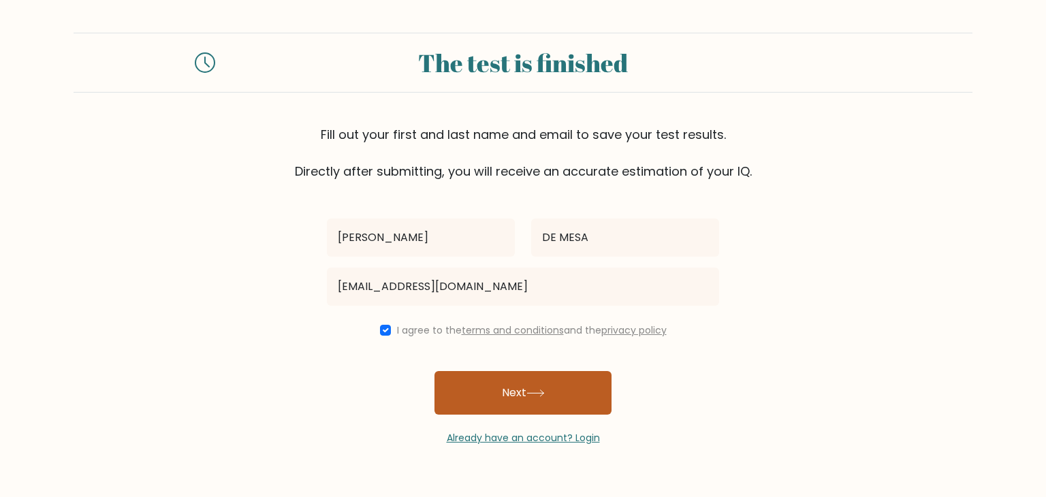
click at [479, 381] on button "Next" at bounding box center [522, 393] width 177 height 44
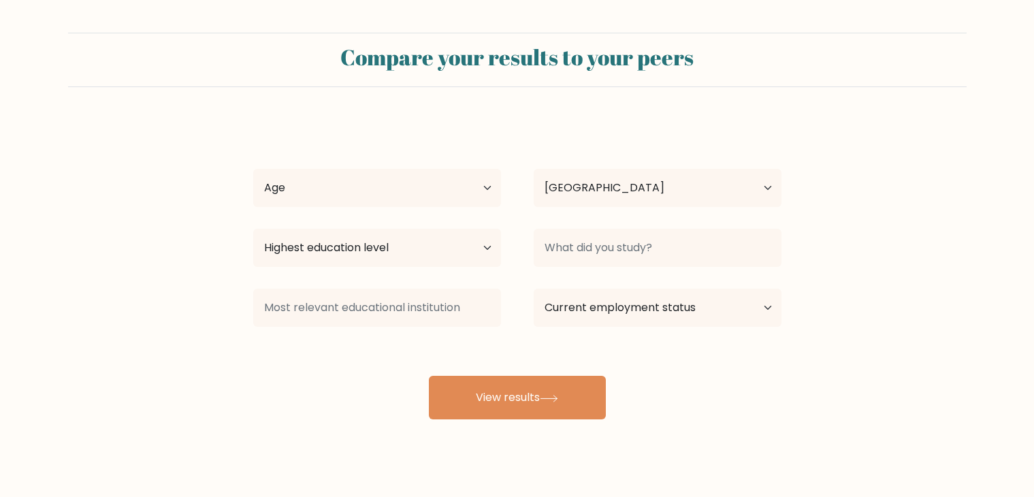
select select "PH"
click at [474, 193] on select "Age Under 18 years old 18-24 years old 25-34 years old 35-44 years old 45-54 ye…" at bounding box center [377, 188] width 248 height 38
select select "25_34"
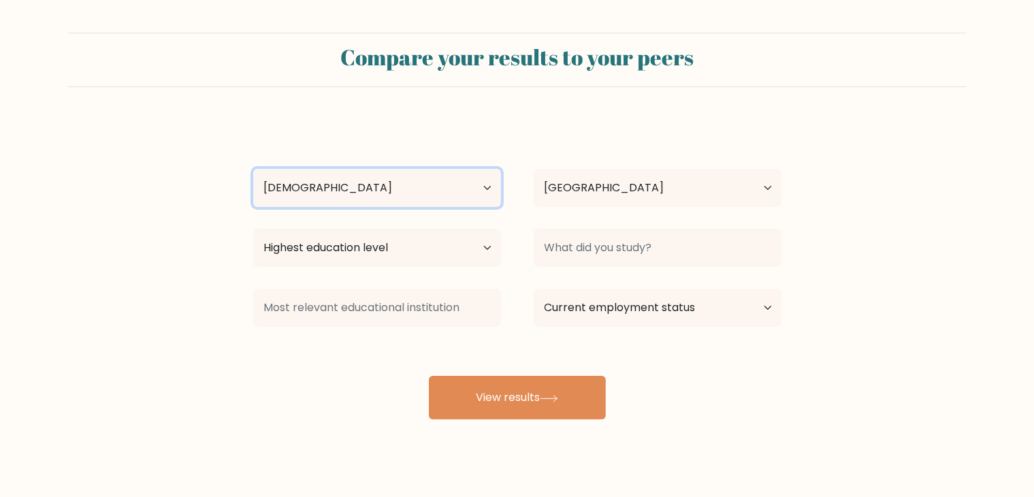
click at [253, 169] on select "Age Under 18 years old 18-24 years old 25-34 years old 35-44 years old 45-54 ye…" at bounding box center [377, 188] width 248 height 38
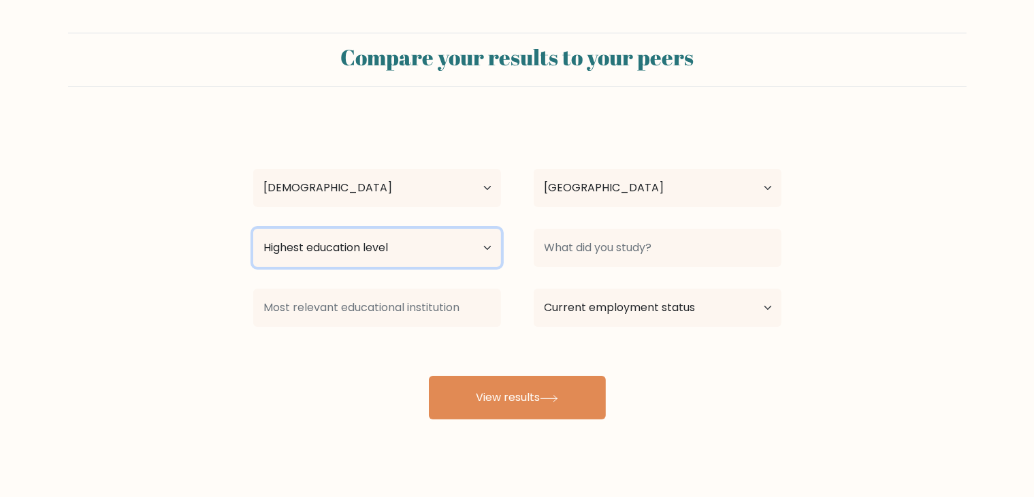
click at [408, 248] on select "Highest education level No schooling Primary Lower Secondary Upper Secondary Oc…" at bounding box center [377, 248] width 248 height 38
select select "bachelors_degree"
click at [253, 229] on select "Highest education level No schooling Primary Lower Secondary Upper Secondary Oc…" at bounding box center [377, 248] width 248 height 38
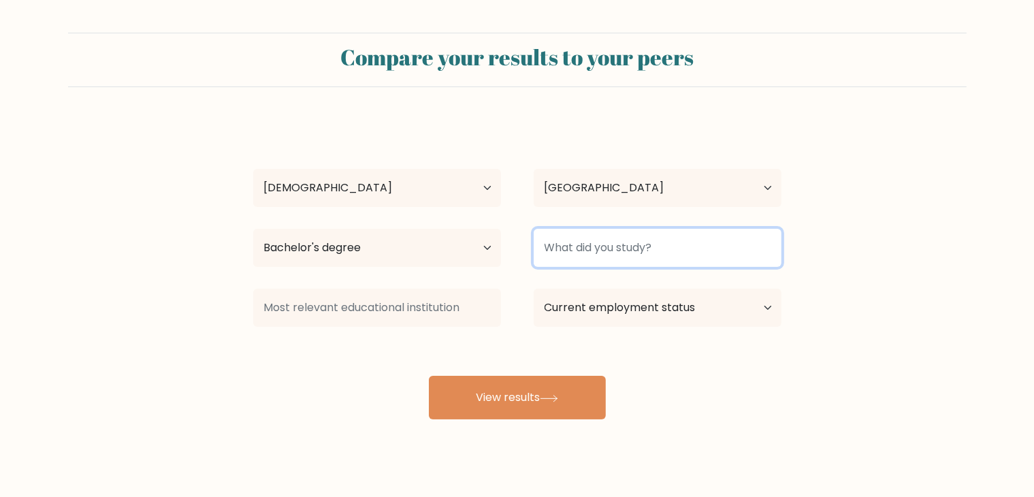
click at [591, 246] on input at bounding box center [658, 248] width 248 height 38
type input "SORSOGON STATE UNIVERSITY"
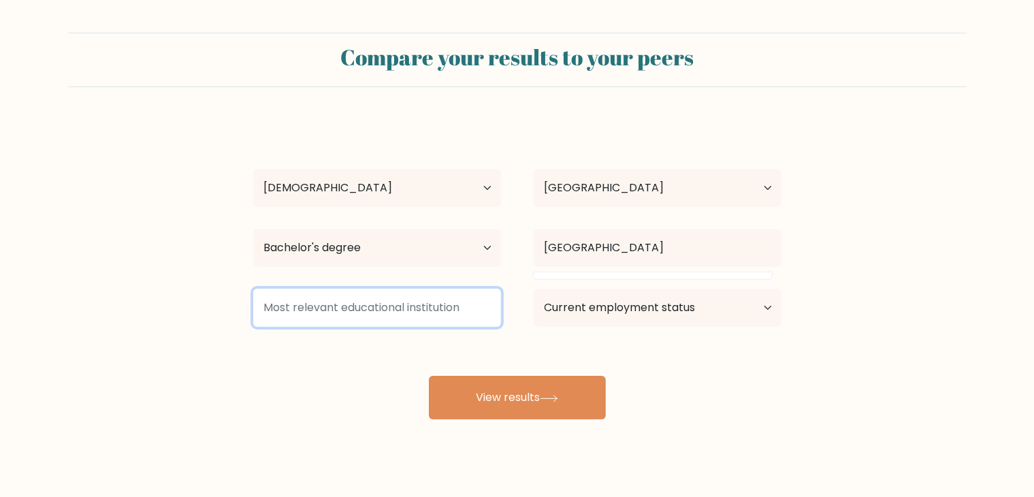
click at [430, 311] on input at bounding box center [377, 308] width 248 height 38
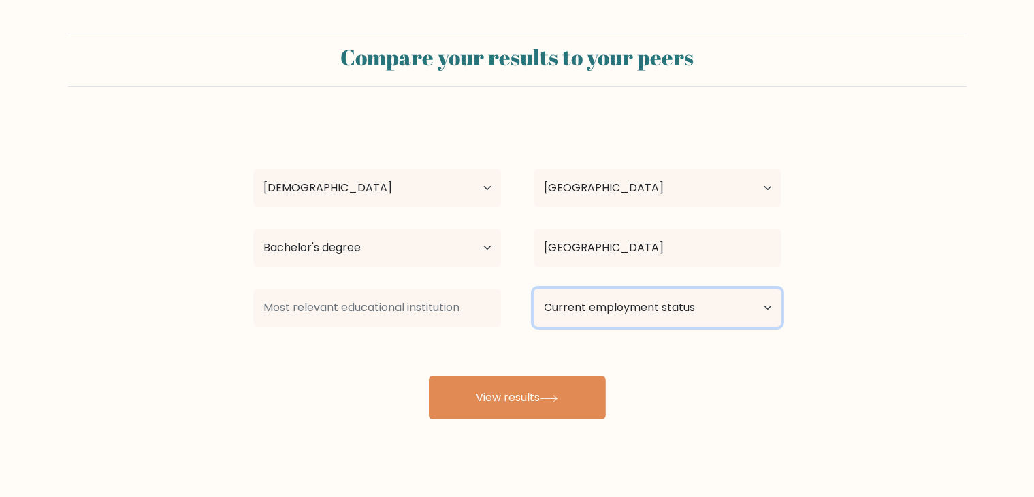
click at [637, 304] on select "Current employment status Employed Student Retired Other / prefer not to answer" at bounding box center [658, 308] width 248 height 38
select select "employed"
click at [534, 289] on select "Current employment status Employed Student Retired Other / prefer not to answer" at bounding box center [658, 308] width 248 height 38
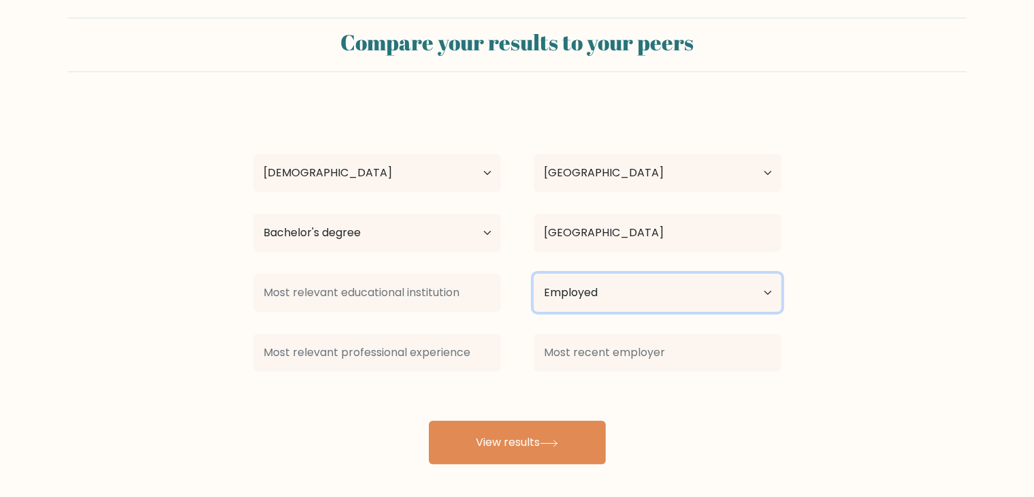
scroll to position [19, 0]
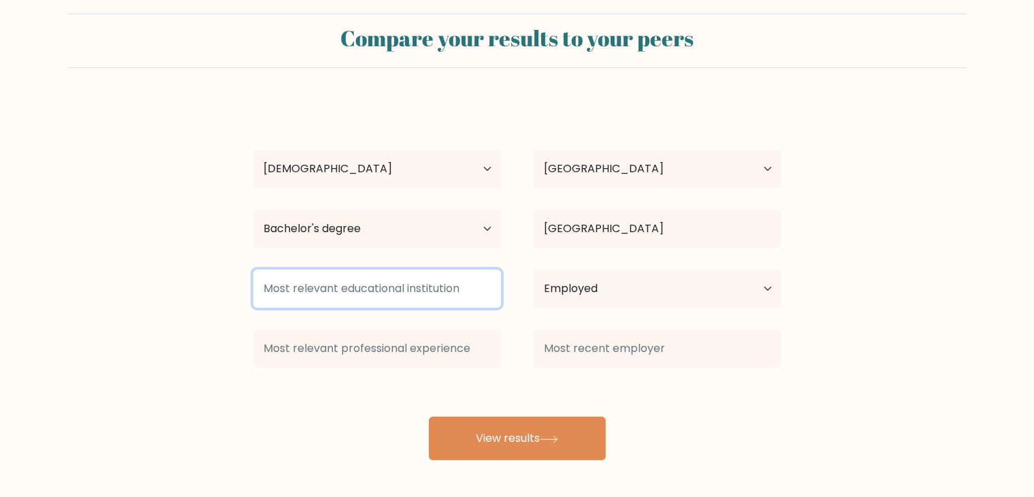
click at [457, 289] on input at bounding box center [377, 289] width 248 height 38
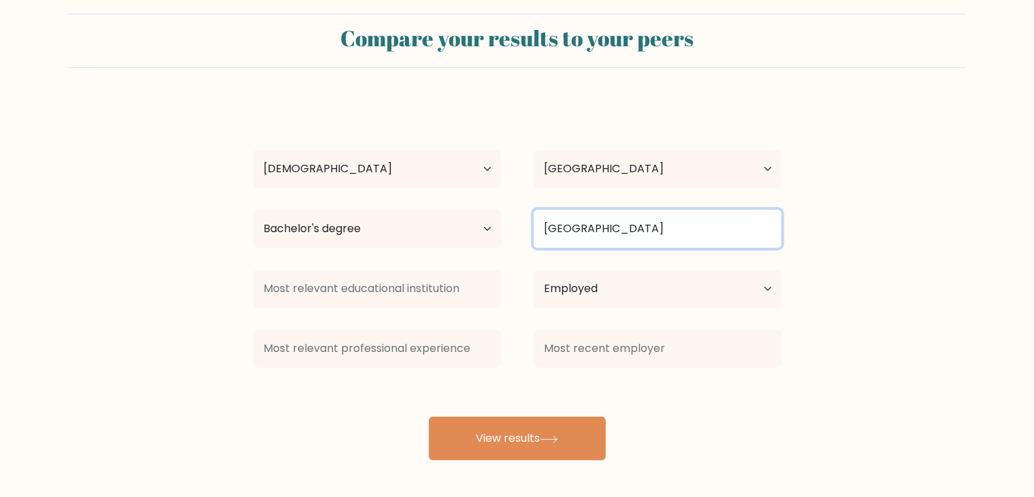
drag, startPoint x: 711, startPoint y: 228, endPoint x: 532, endPoint y: 272, distance: 184.3
click at [532, 272] on div "MARK FRANCIS DE MESA Age Under 18 years old 18-24 years old 25-34 years old 35-…" at bounding box center [517, 280] width 545 height 359
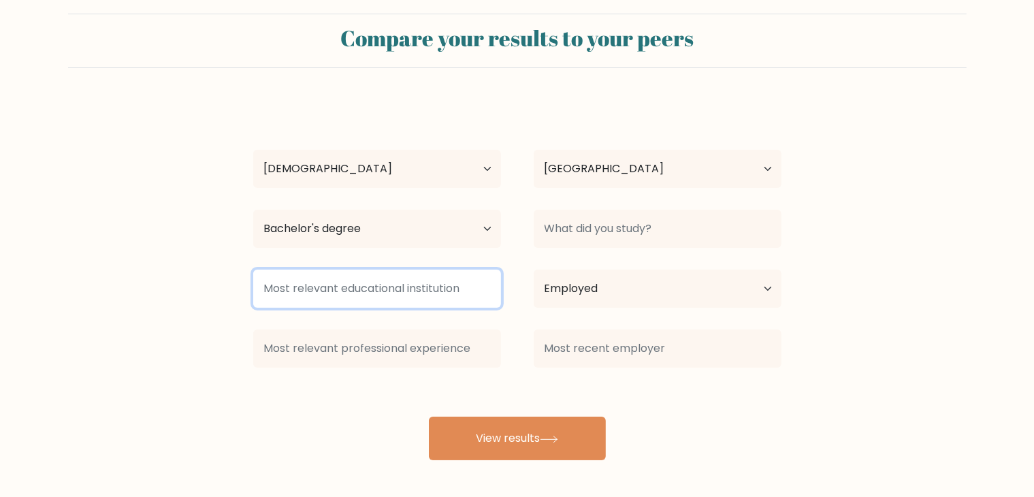
click at [400, 295] on input at bounding box center [377, 289] width 248 height 38
paste input "SORSOGON STATE UNIVERSITY"
type input "SORSOGON STATE UNIVERSITY"
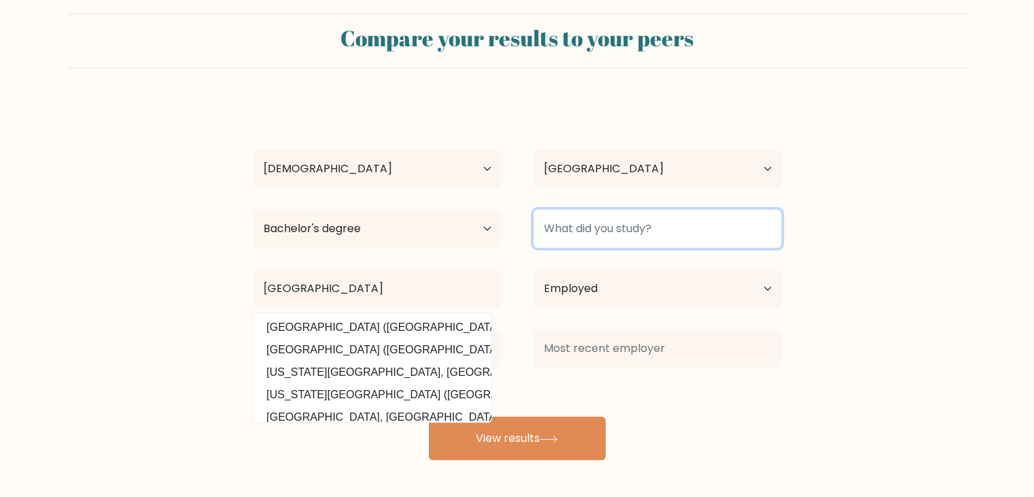
click at [618, 227] on input at bounding box center [658, 229] width 248 height 38
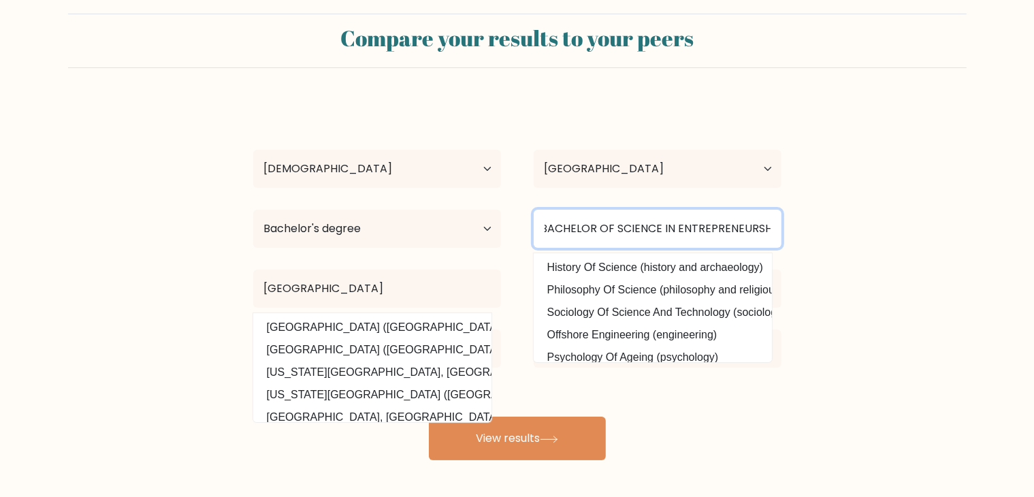
scroll to position [0, 10]
type input "BACHELOR OF SCIENCE IN ENTREPRENEURSHIP"
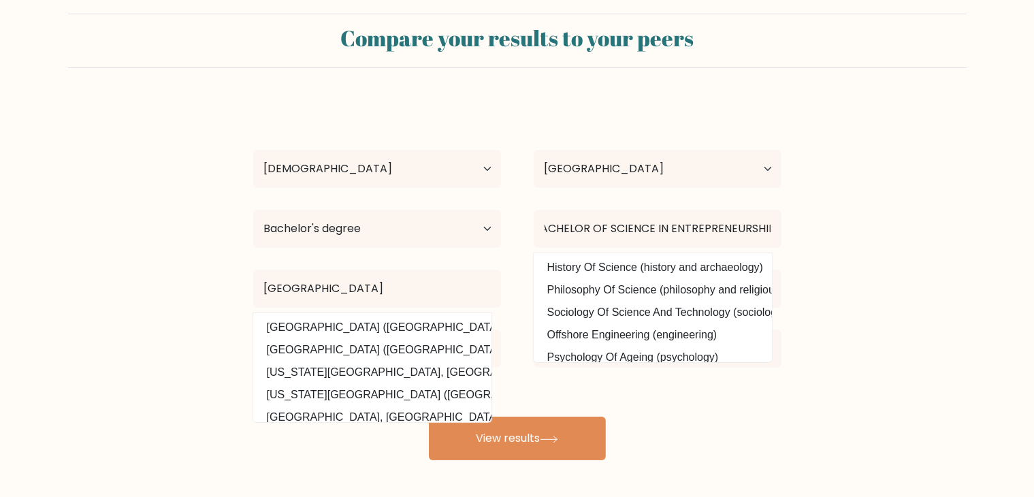
scroll to position [0, 0]
click at [806, 255] on form "Compare your results to your peers MARK FRANCIS DE MESA Age Under 18 years old …" at bounding box center [517, 237] width 1034 height 447
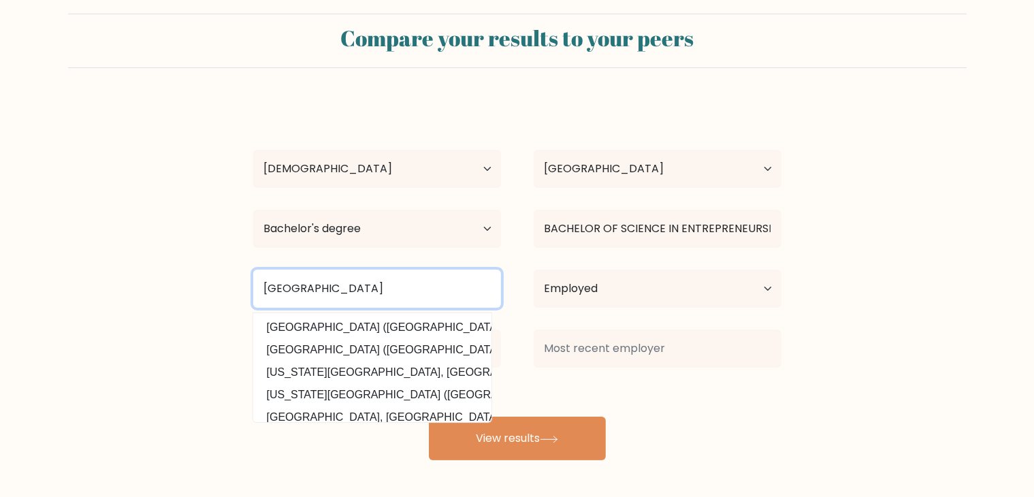
click at [438, 292] on input "SORSOGON STATE UNIVERSITY" at bounding box center [377, 289] width 248 height 38
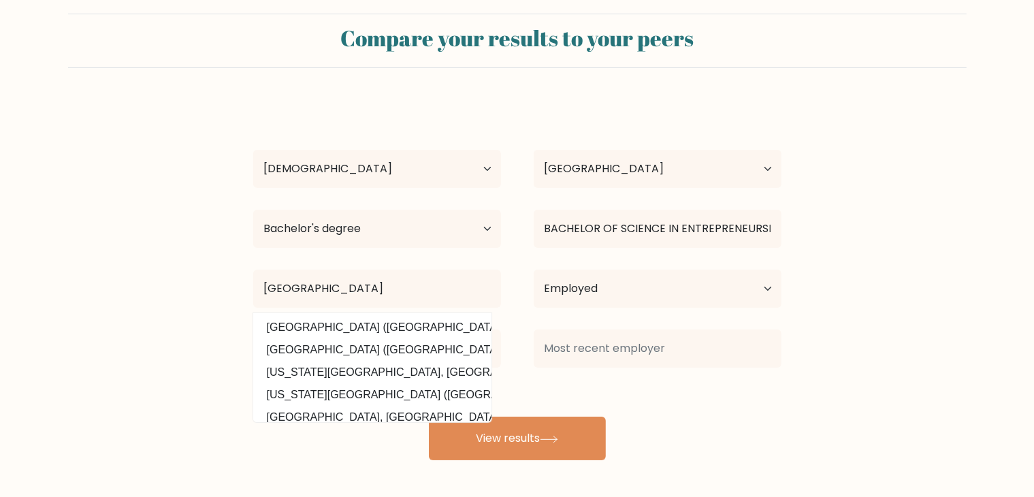
click at [519, 265] on div "Current employment status Employed Student Retired Other / prefer not to answer" at bounding box center [657, 288] width 280 height 49
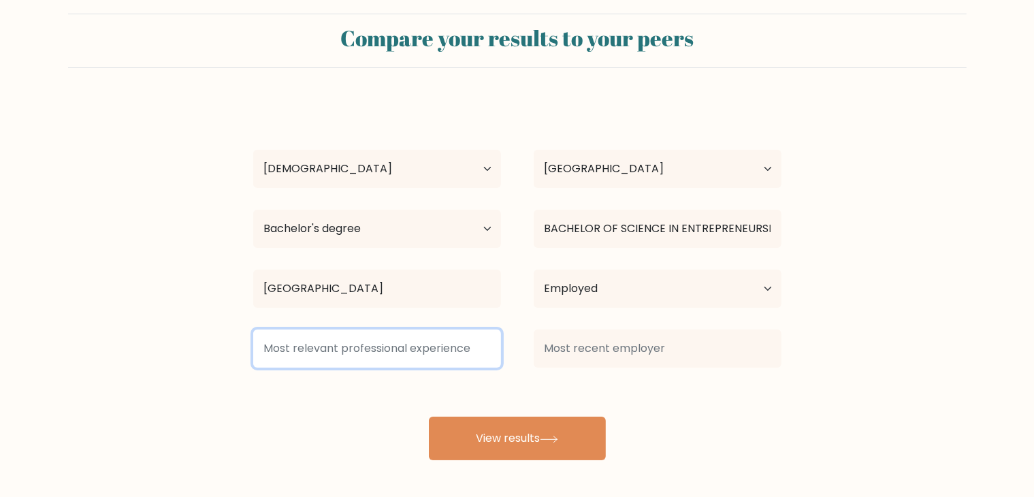
click at [406, 347] on input at bounding box center [377, 348] width 248 height 38
type input "CUSTOMER SERVICE REPRESENTATIVE"
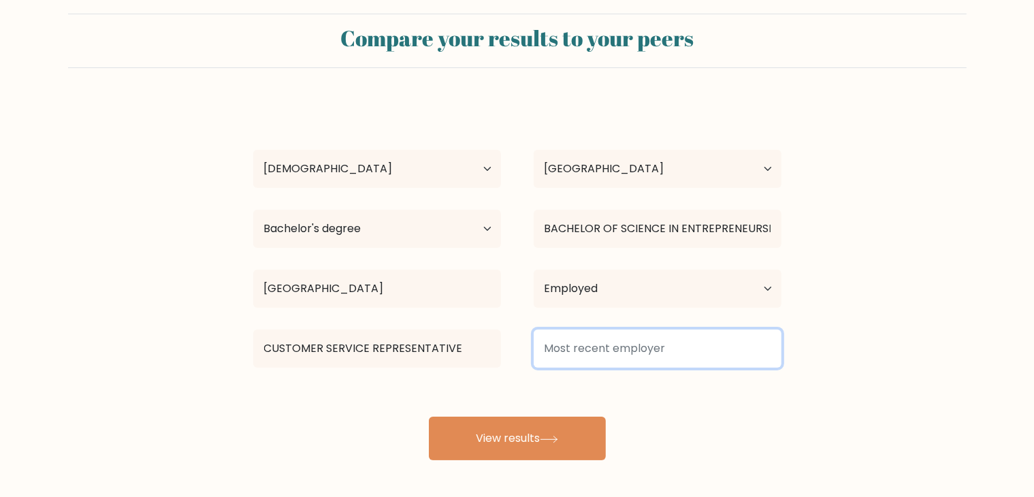
click at [632, 357] on input at bounding box center [658, 348] width 248 height 38
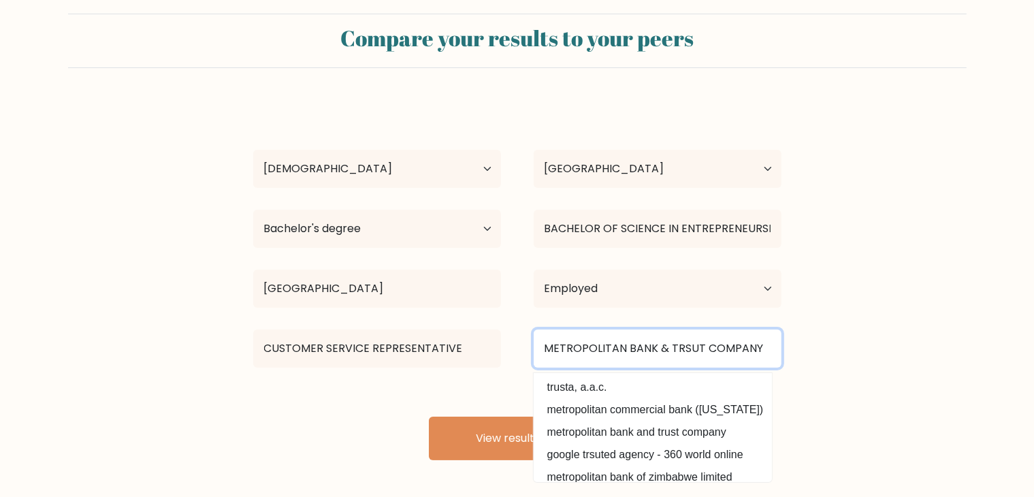
click at [681, 347] on input "METROPOLITAN BANK & TRSUT COMPANY" at bounding box center [658, 348] width 248 height 38
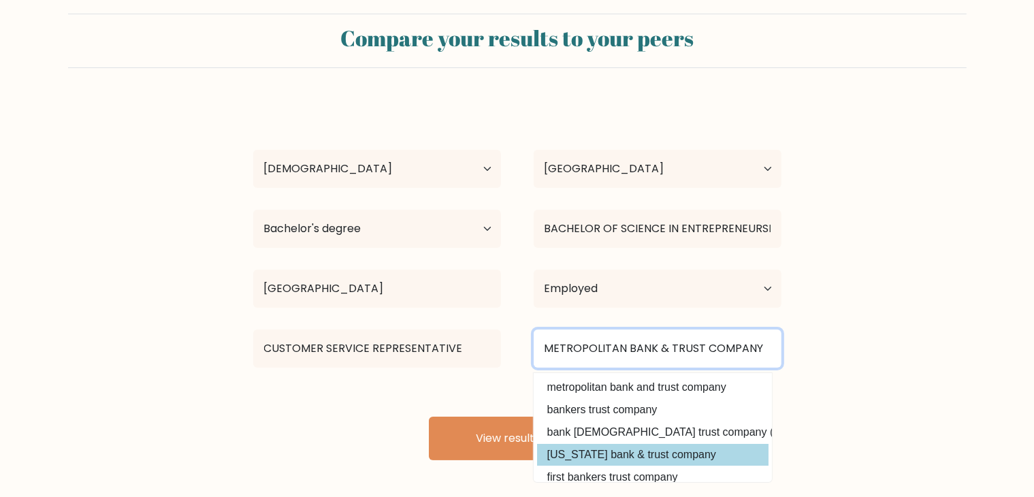
type input "METROPOLITAN BANK & TRUST COMPANY"
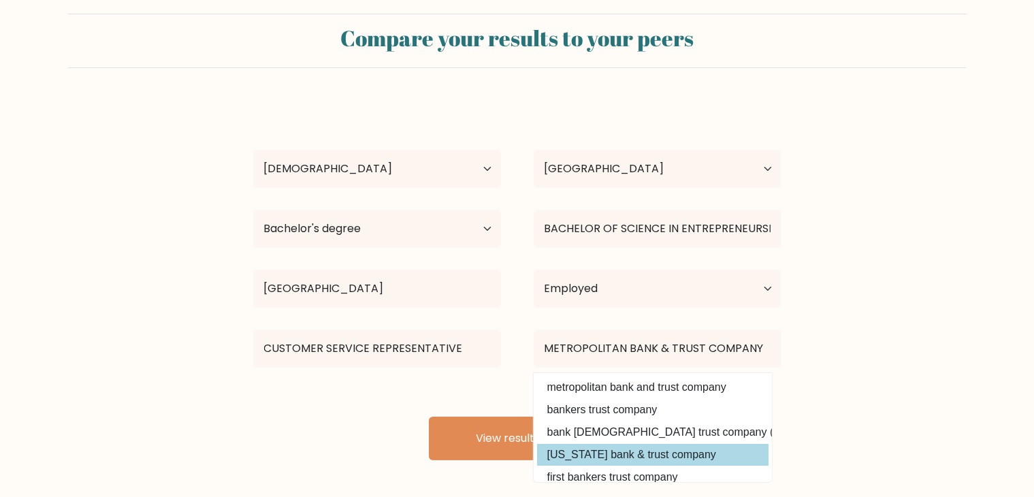
click at [638, 453] on div "MARK FRANCIS DE MESA Age Under 18 years old 18-24 years old 25-34 years old 35-…" at bounding box center [517, 280] width 545 height 359
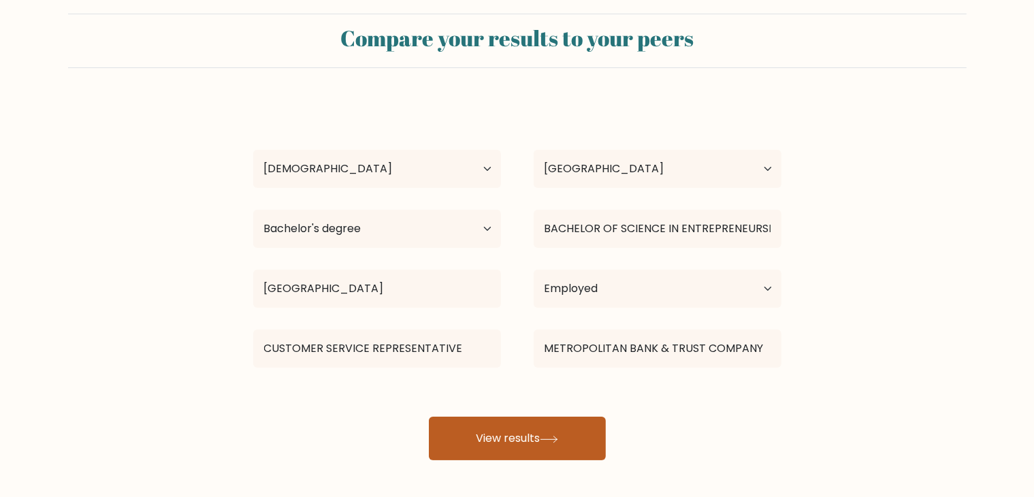
click at [529, 425] on button "View results" at bounding box center [517, 439] width 177 height 44
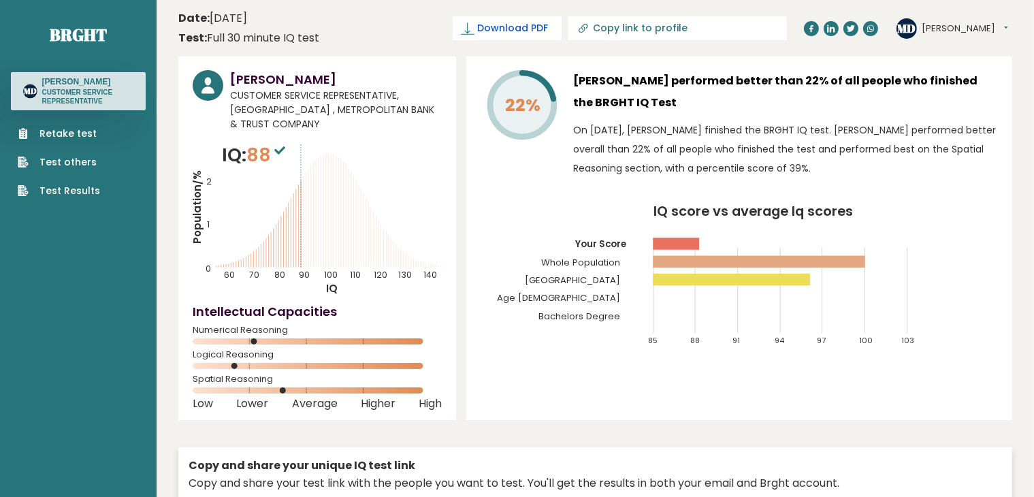
click at [562, 36] on link "Download PDF" at bounding box center [507, 28] width 109 height 24
click at [703, 22] on link "Copy link to profile" at bounding box center [677, 28] width 219 height 24
type input "[URL][DOMAIN_NAME][PERSON_NAME]"
click at [480, 25] on span "✓ Your PDF is downloaded..." at bounding box center [436, 28] width 155 height 24
click at [77, 100] on p "CUSTOMER SERVICE REPRESENTATIVE" at bounding box center [87, 97] width 91 height 18
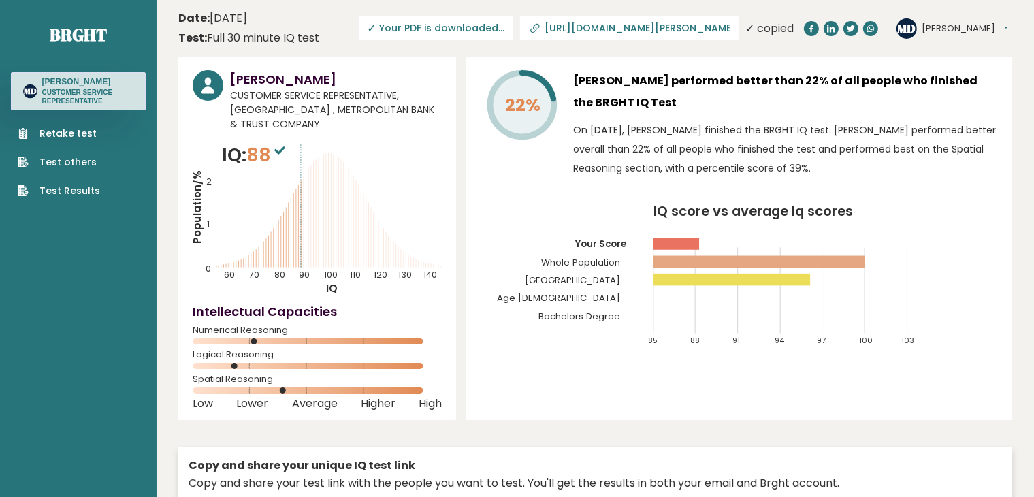
click at [90, 78] on h3 "[PERSON_NAME]" at bounding box center [87, 81] width 91 height 11
click at [276, 77] on h3 "[PERSON_NAME]" at bounding box center [336, 79] width 212 height 18
click at [274, 91] on span "CUSTOMER SERVICE REPRESENTATIVE, [GEOGRAPHIC_DATA] , METROPOLITAN BANK & TRUST …" at bounding box center [336, 109] width 212 height 43
click at [92, 198] on link "Test Results" at bounding box center [59, 191] width 82 height 14
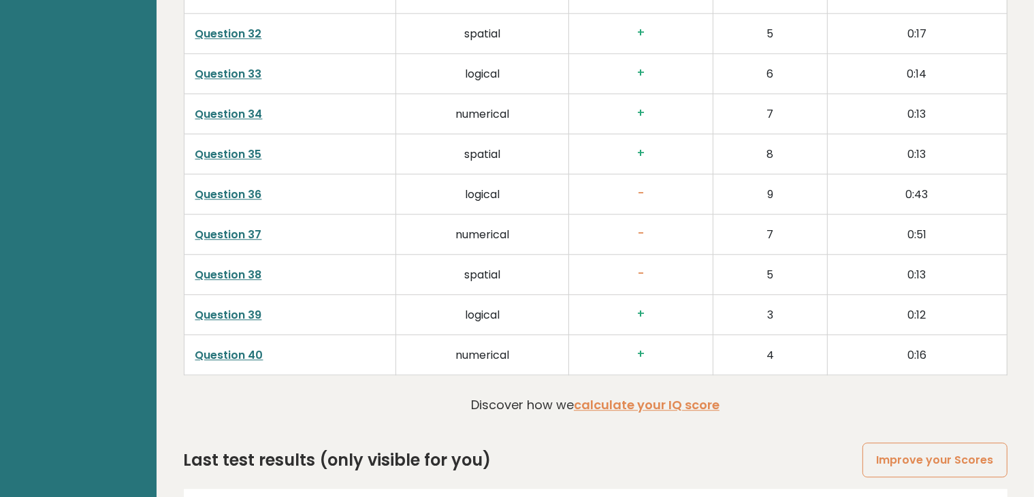
scroll to position [3505, 0]
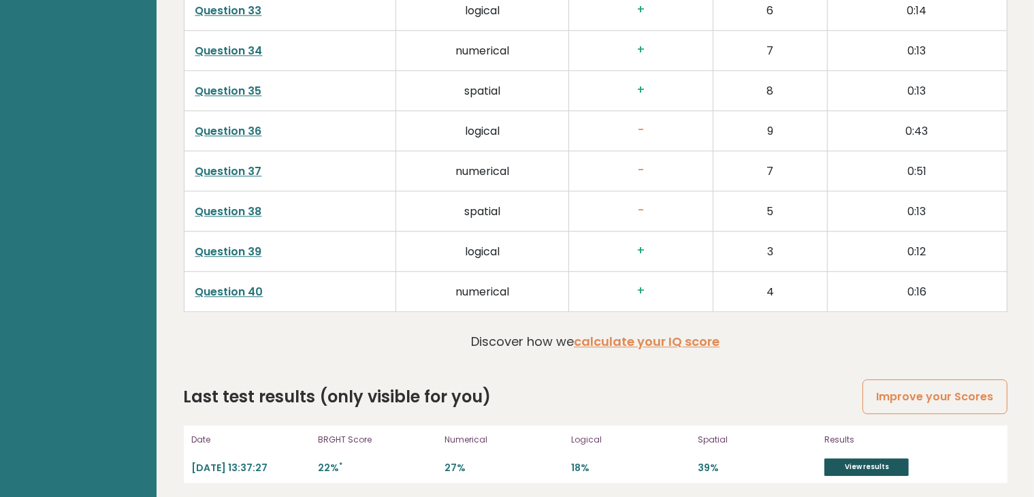
click at [867, 462] on link "View results" at bounding box center [866, 467] width 84 height 18
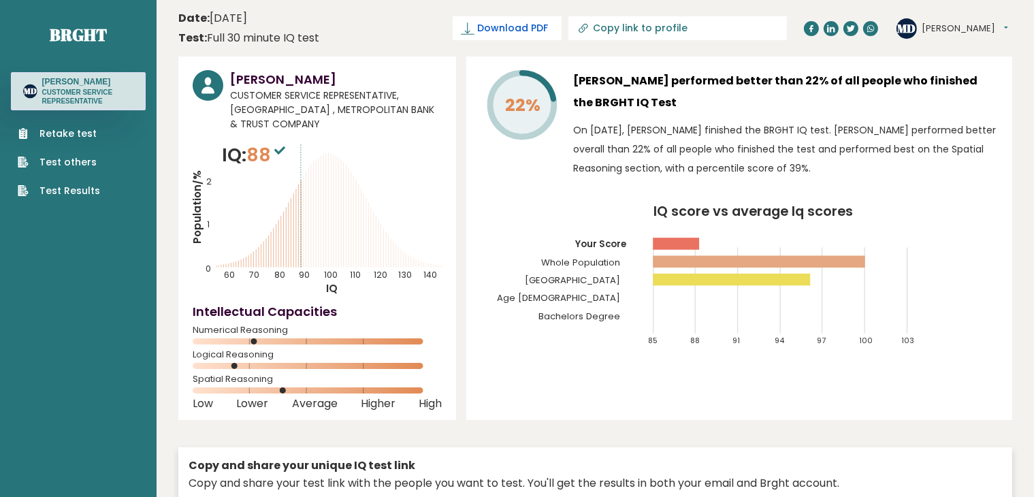
click at [548, 33] on span "Download PDF" at bounding box center [512, 28] width 71 height 14
click at [545, 32] on span "Downloading... Downloading" at bounding box center [500, 28] width 123 height 24
click at [714, 27] on input "Copy link to profile" at bounding box center [685, 27] width 185 height 11
type input "https://brght.org/profile/mark-francis-de-mesa/?utm_source=share&utm_medium=cop…"
click at [548, 31] on span "Download PDF" at bounding box center [512, 28] width 71 height 14
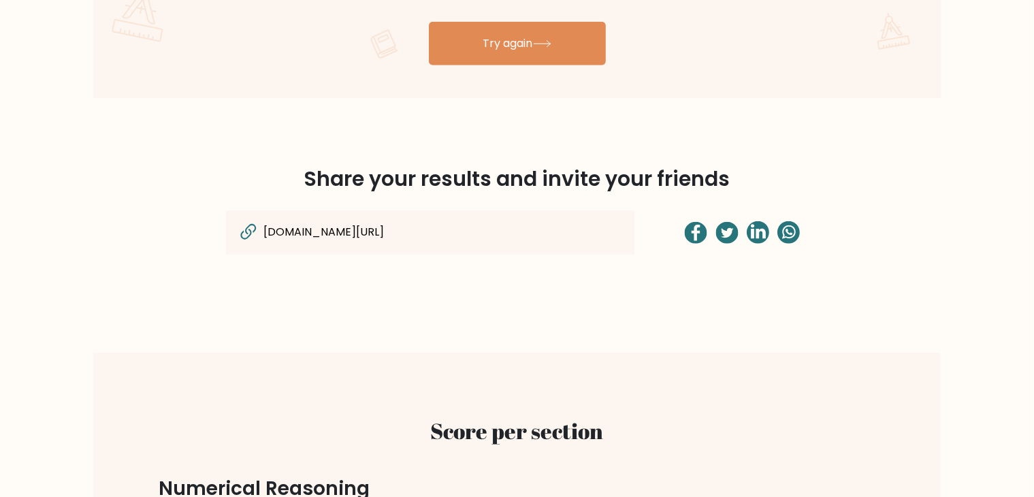
scroll to position [947, 0]
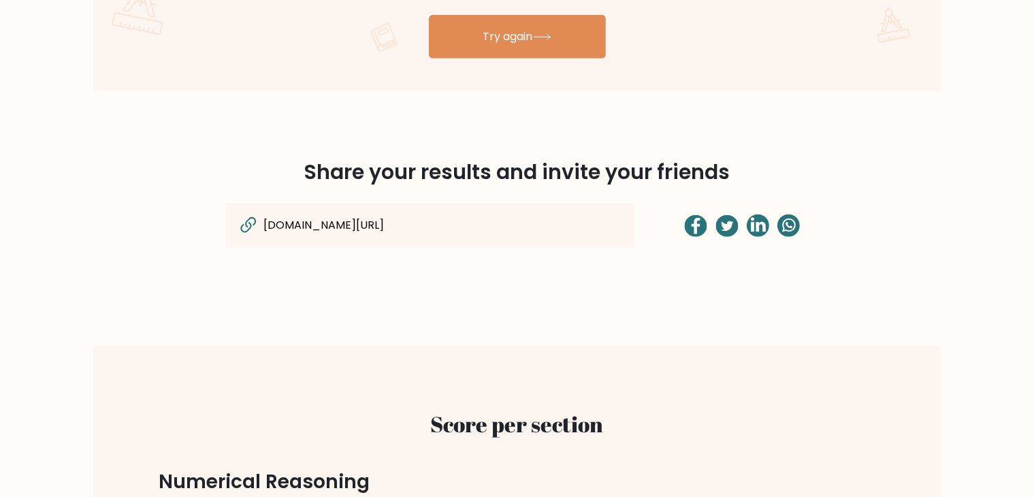
click at [546, 222] on div "[DOMAIN_NAME][URL]" at bounding box center [430, 226] width 408 height 44
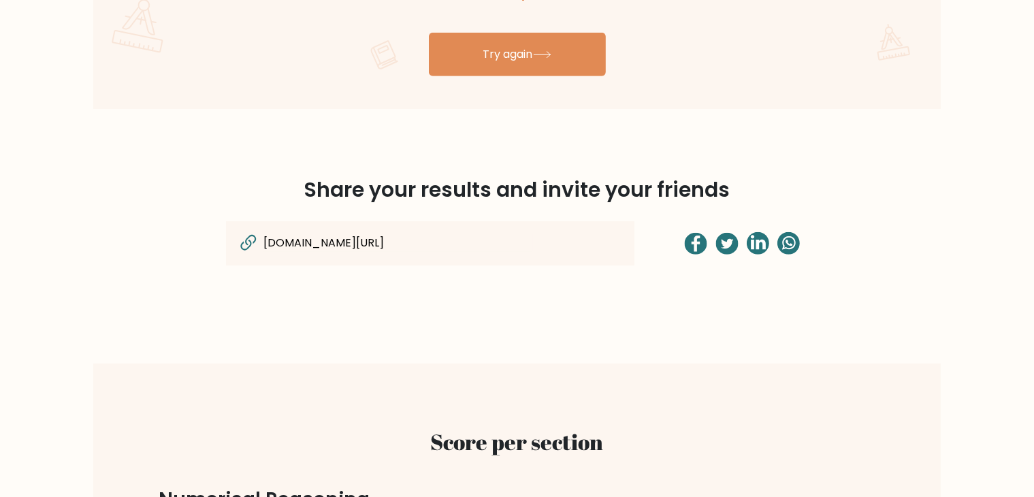
scroll to position [1083, 0]
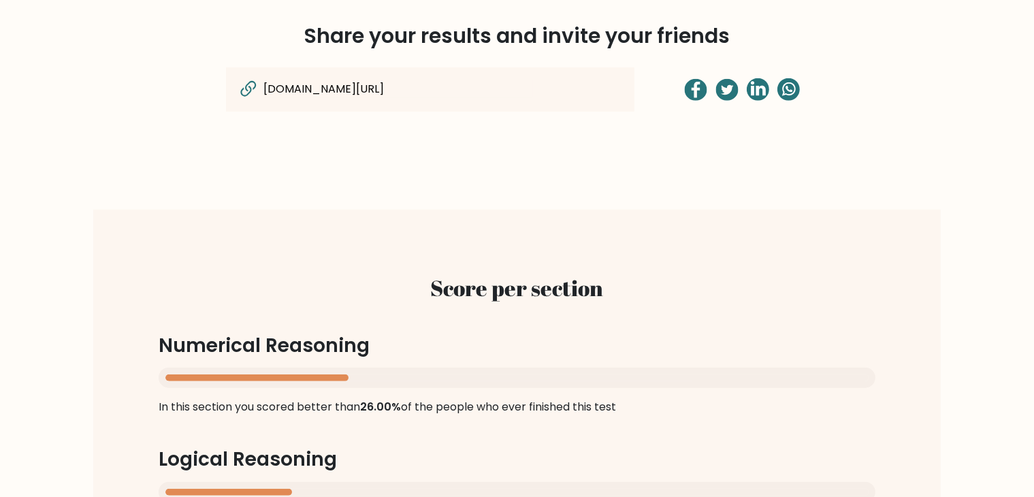
click at [511, 89] on input "[DOMAIN_NAME][URL]" at bounding box center [398, 89] width 271 height 18
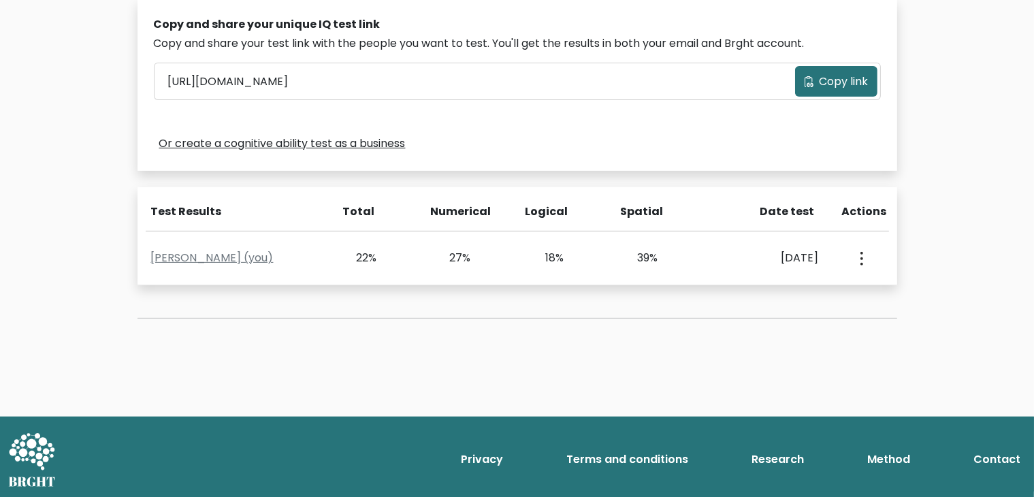
scroll to position [432, 0]
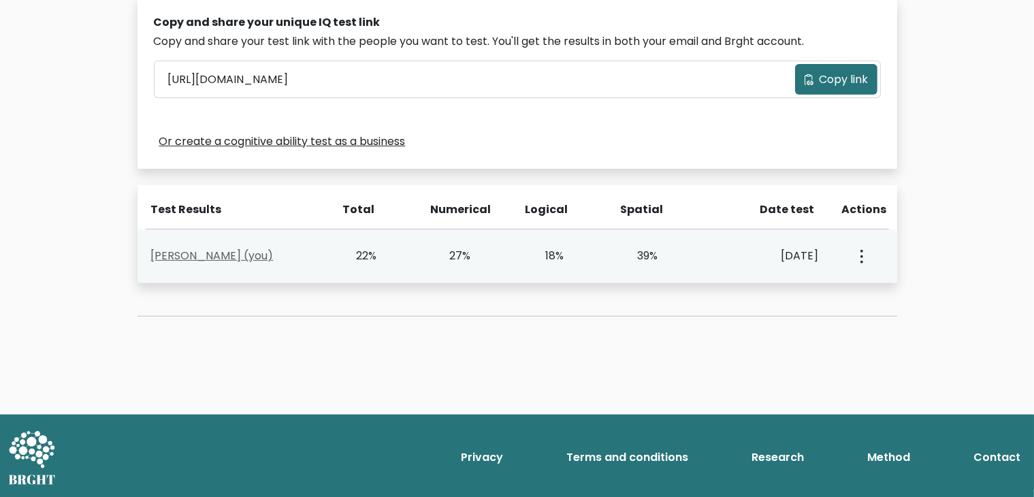
click at [274, 259] on link "[PERSON_NAME] (you)" at bounding box center [212, 256] width 123 height 16
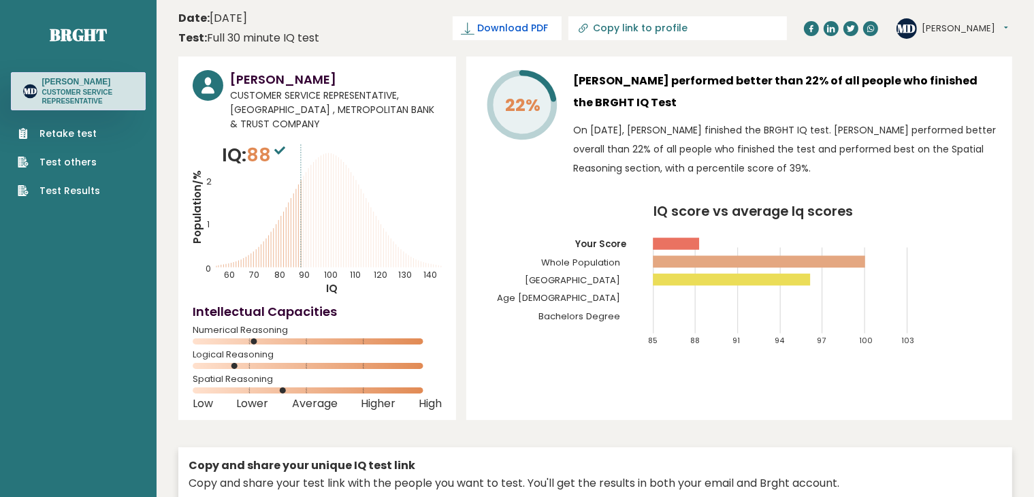
click at [548, 31] on span "Download PDF" at bounding box center [512, 28] width 71 height 14
